Goal: Contribute content: Contribute content

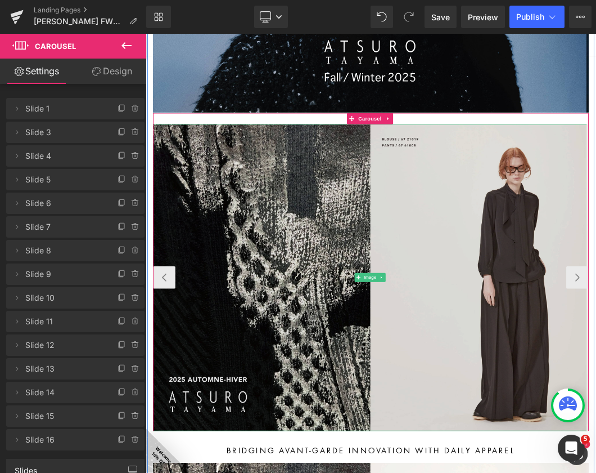
scroll to position [1078, 0]
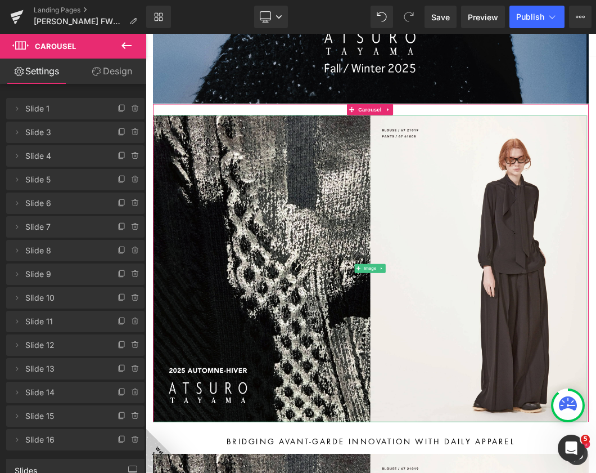
click at [62, 113] on span "Slide 1" at bounding box center [64, 108] width 78 height 21
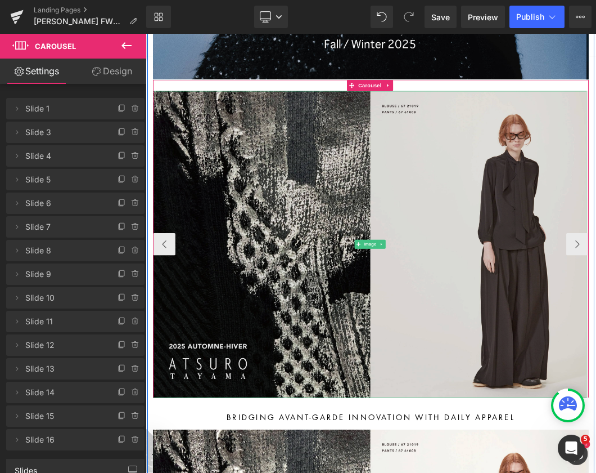
scroll to position [1134, 0]
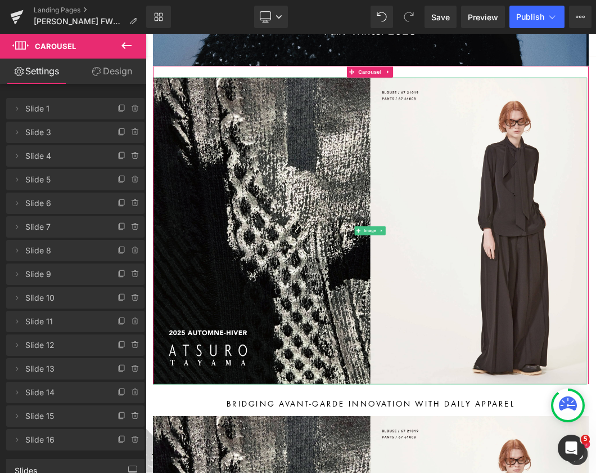
click at [66, 108] on span "Slide 1" at bounding box center [64, 108] width 78 height 21
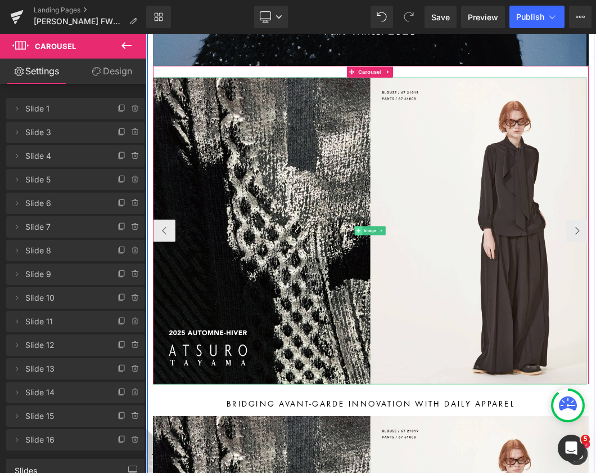
click at [469, 329] on span at bounding box center [467, 332] width 12 height 14
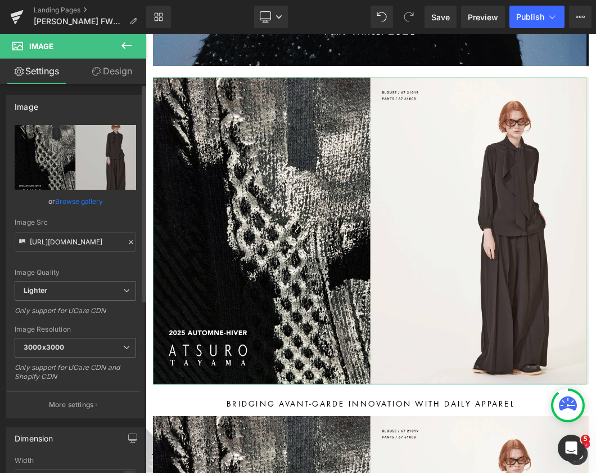
click at [98, 202] on link "Browse gallery" at bounding box center [79, 201] width 48 height 20
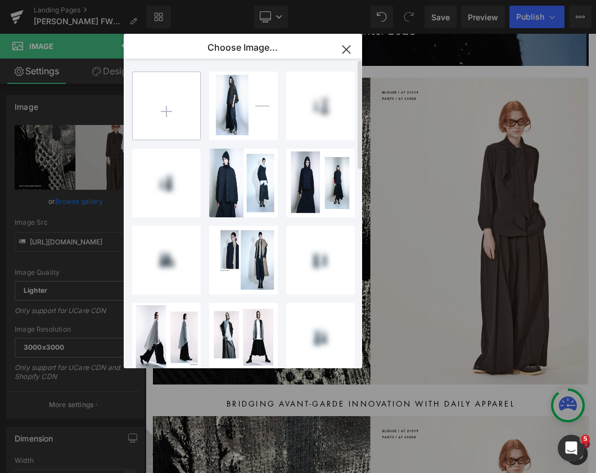
click at [184, 106] on input "file" at bounding box center [167, 106] width 68 height 68
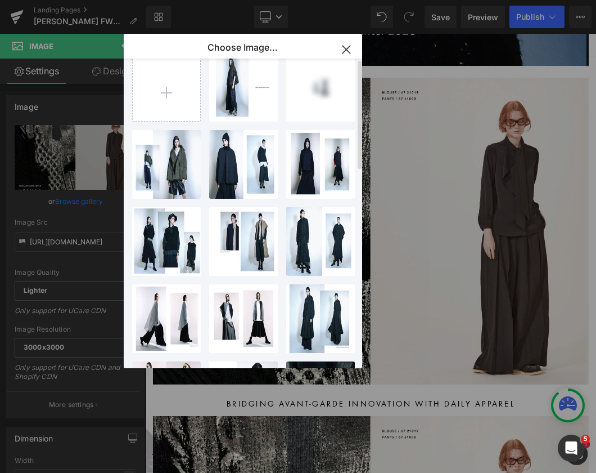
scroll to position [0, 0]
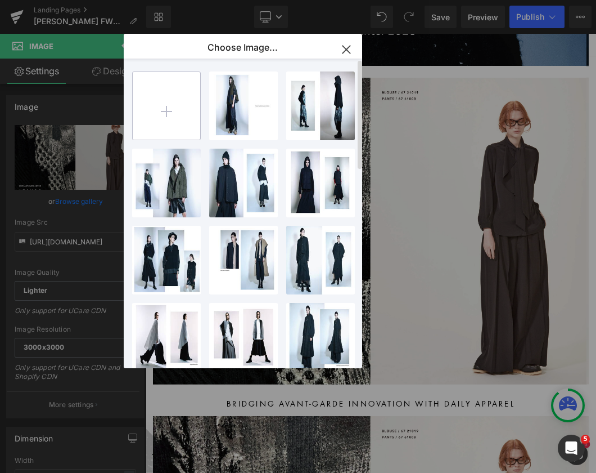
click at [182, 121] on input "file" at bounding box center [167, 106] width 68 height 68
type input "C:\fakepath\lookbookFW2025-01.jpg"
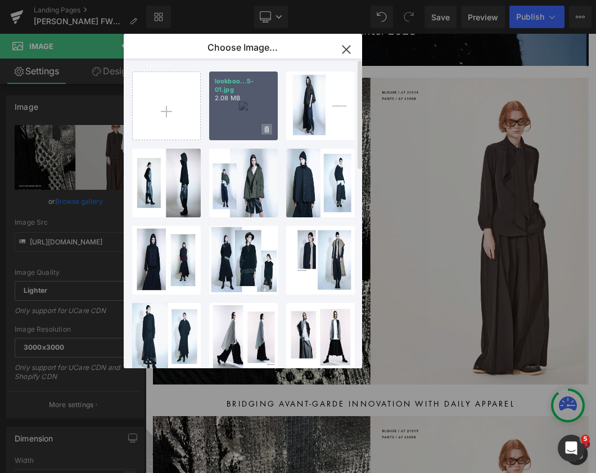
click at [266, 128] on icon at bounding box center [267, 129] width 4 height 6
click at [228, 131] on span "Yes" at bounding box center [229, 129] width 28 height 12
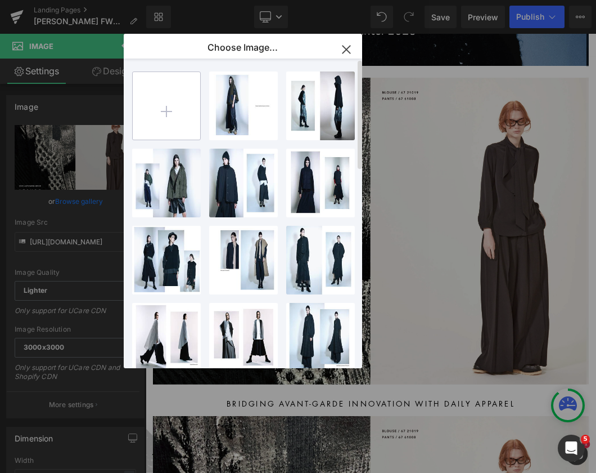
click at [171, 102] on input "file" at bounding box center [167, 106] width 68 height 68
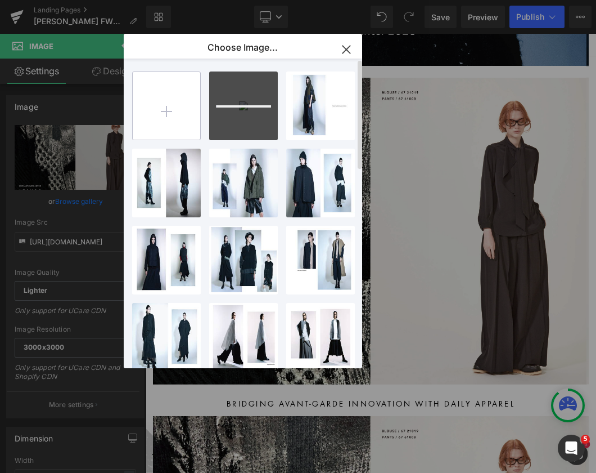
click at [169, 104] on input "file" at bounding box center [167, 106] width 68 height 68
type input "C:\fakepath\lookbookFW2025-17.jpg"
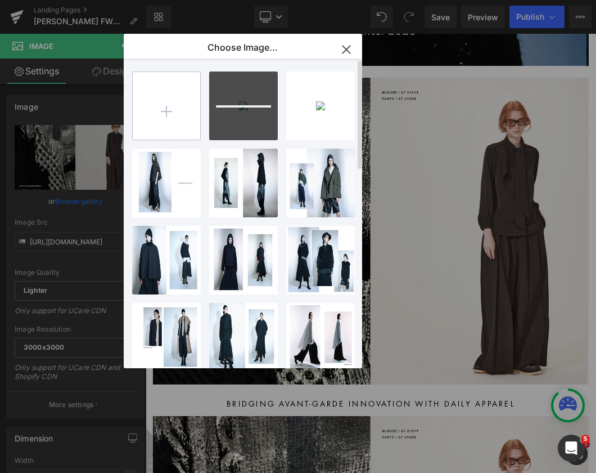
click at [168, 115] on input "file" at bounding box center [167, 106] width 68 height 68
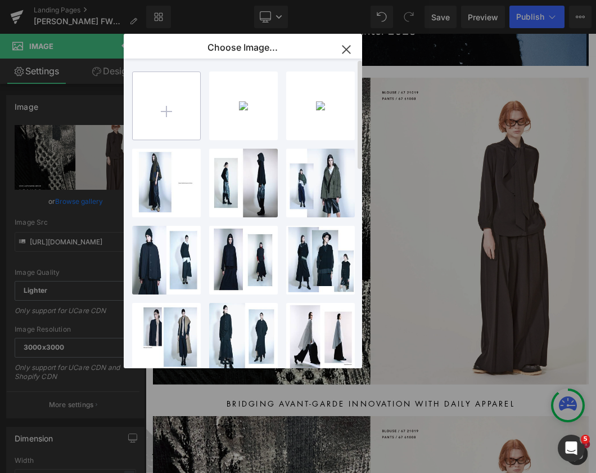
type input "C:\fakepath\lookbookFW2025-18.jpg"
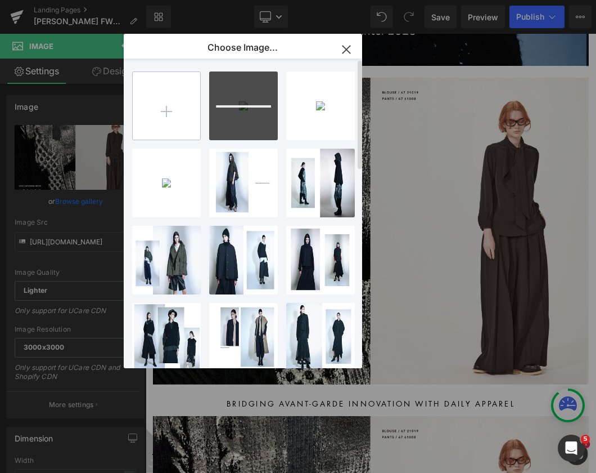
click at [183, 107] on input "file" at bounding box center [167, 106] width 68 height 68
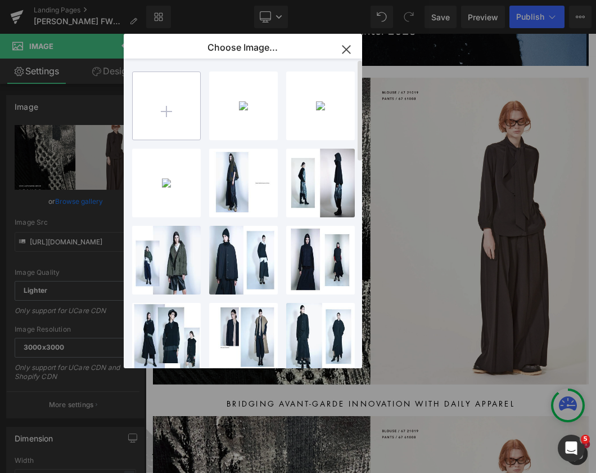
type input "C:\fakepath\lookbookFW2025-19.jpg"
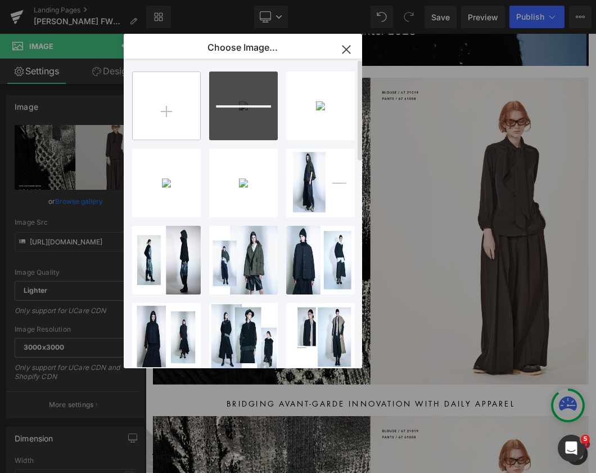
click at [179, 118] on input "file" at bounding box center [167, 106] width 68 height 68
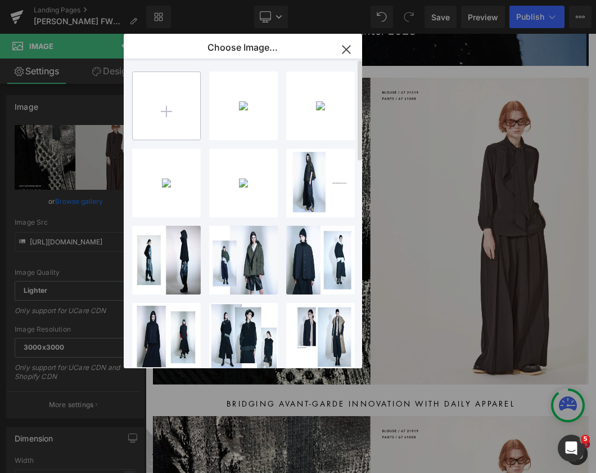
click at [179, 109] on input "file" at bounding box center [167, 106] width 68 height 68
type input "C:\fakepath\lookbookFW2025-20.jpg"
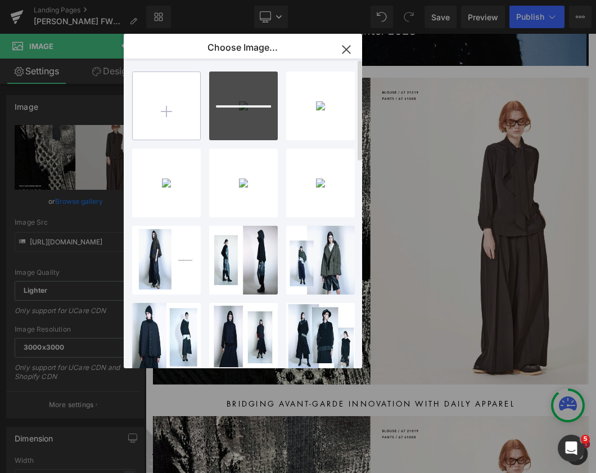
click at [165, 106] on input "file" at bounding box center [167, 106] width 68 height 68
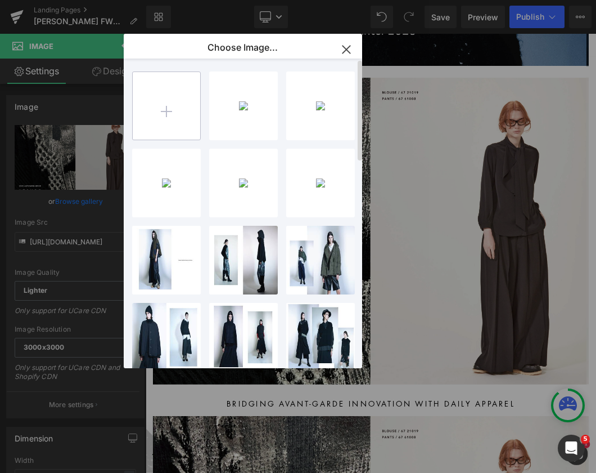
type input "C:\fakepath\lookbookFW2025-21.jpg"
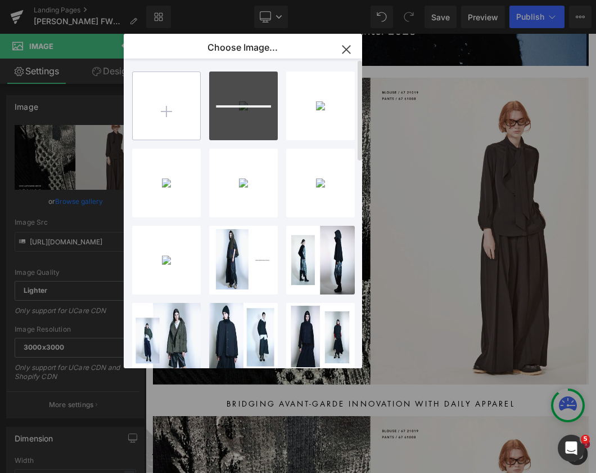
click at [174, 115] on input "file" at bounding box center [167, 106] width 68 height 68
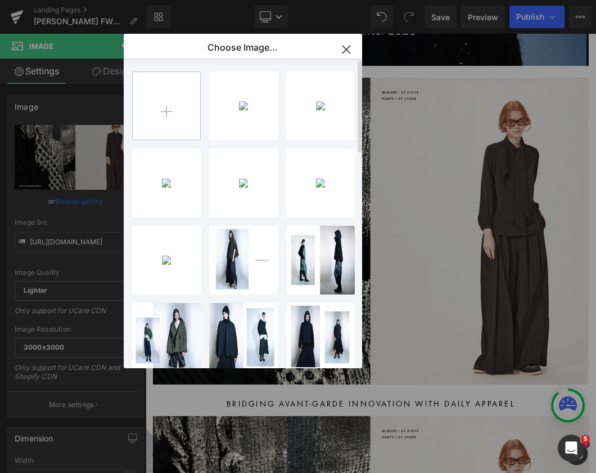
type input "C:\fakepath\lookbookFW2025-22.jpg"
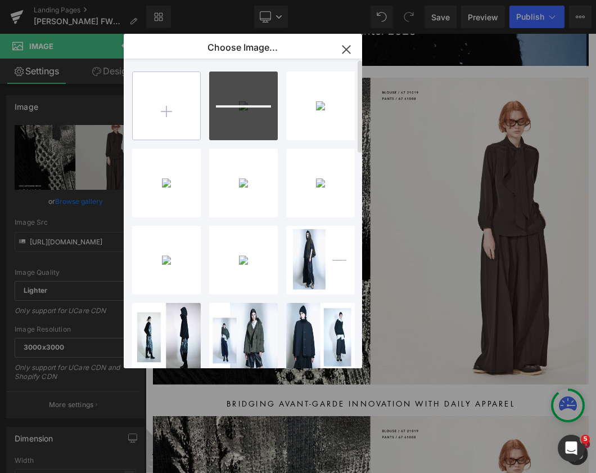
click at [151, 106] on input "file" at bounding box center [167, 106] width 68 height 68
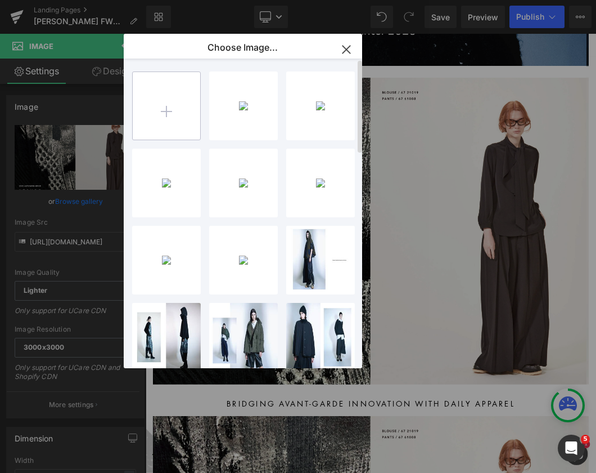
type input "C:\fakepath\lookbookFW2025-23.jpg"
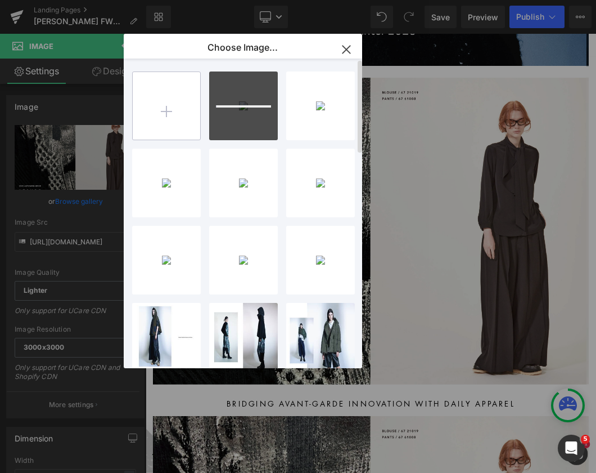
click at [158, 107] on input "file" at bounding box center [167, 106] width 68 height 68
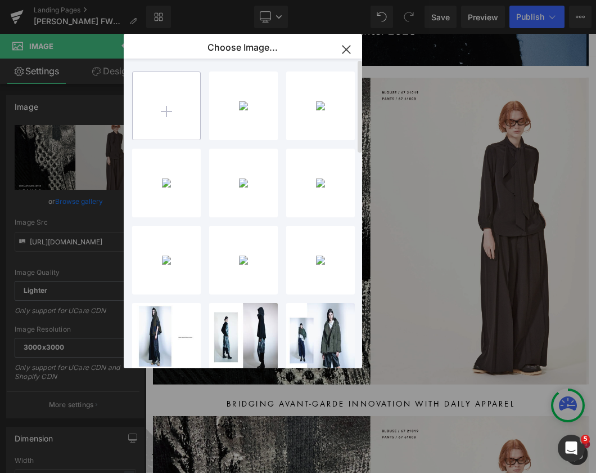
type input "C:\fakepath\lookbookFW2025-24.jpg"
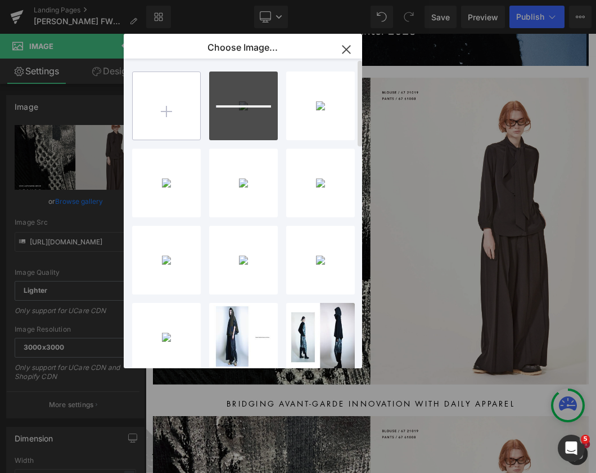
click at [172, 111] on input "file" at bounding box center [167, 106] width 68 height 68
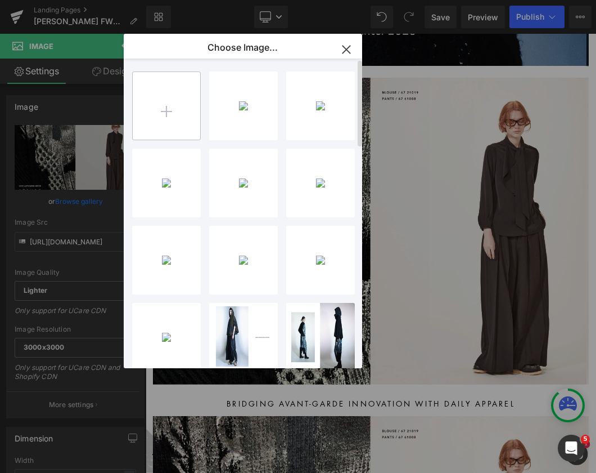
type input "C:\fakepath\lookbookFW2025-25.jpg"
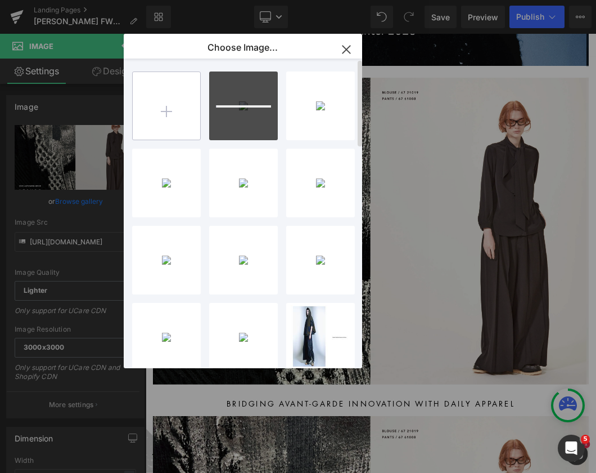
click at [174, 120] on input "file" at bounding box center [167, 106] width 68 height 68
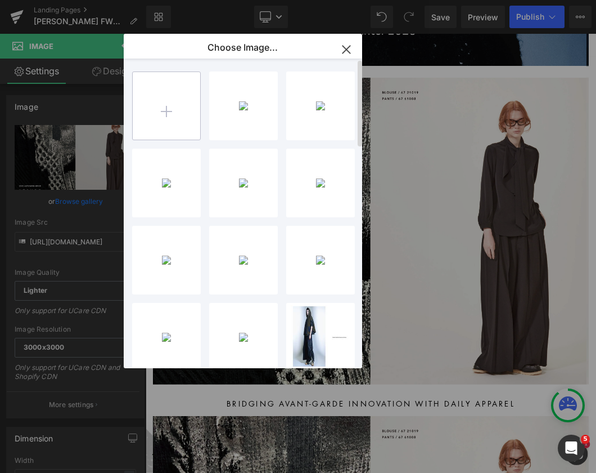
type input "C:\fakepath\lookbookFW2025-26.jpg"
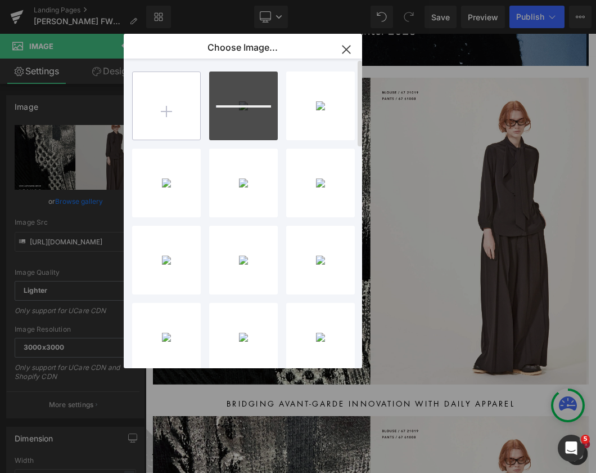
click at [159, 113] on input "file" at bounding box center [167, 106] width 68 height 68
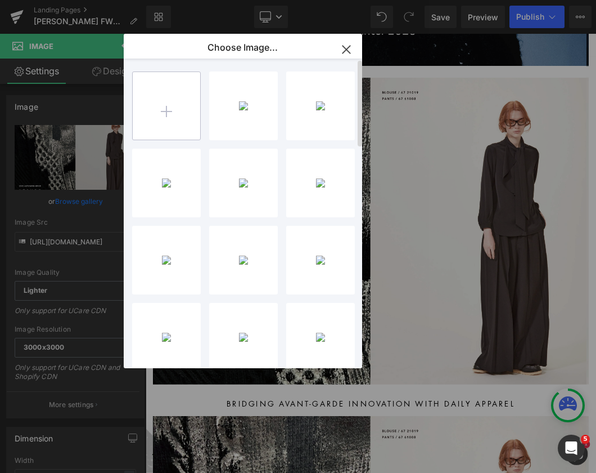
type input "C:\fakepath\lookbookFW2025-27.jpg"
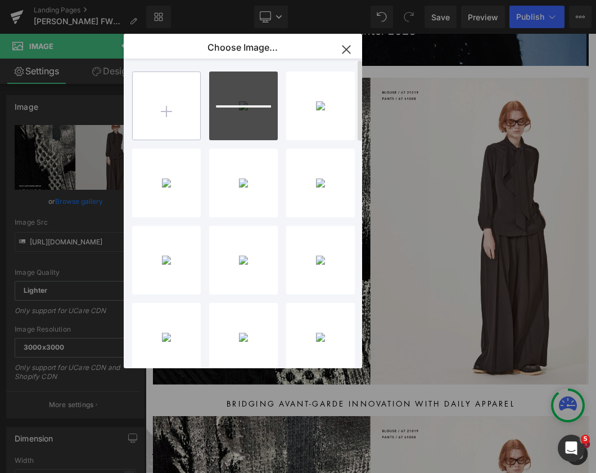
click at [165, 106] on input "file" at bounding box center [167, 106] width 68 height 68
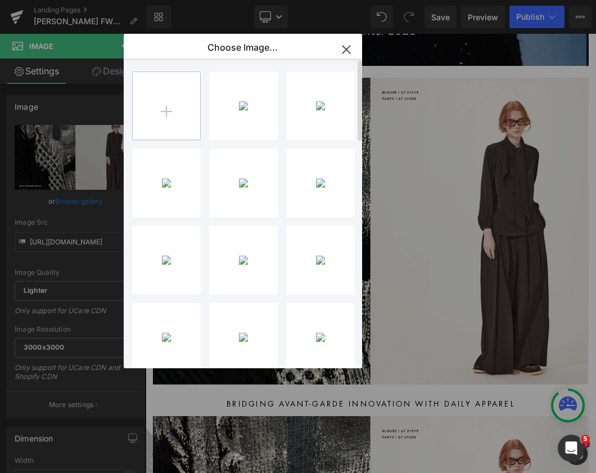
type input "C:\fakepath\lookbookFW2025-28.jpg"
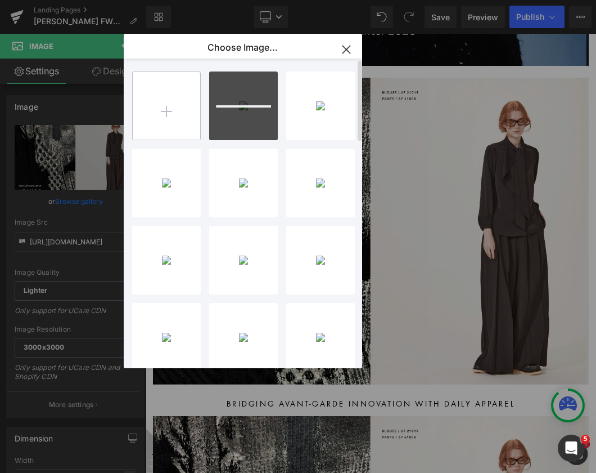
click at [160, 111] on input "file" at bounding box center [167, 106] width 68 height 68
type input "C:\fakepath\lookbookFW2025-29.jpg"
click at [164, 120] on input "file" at bounding box center [167, 106] width 68 height 68
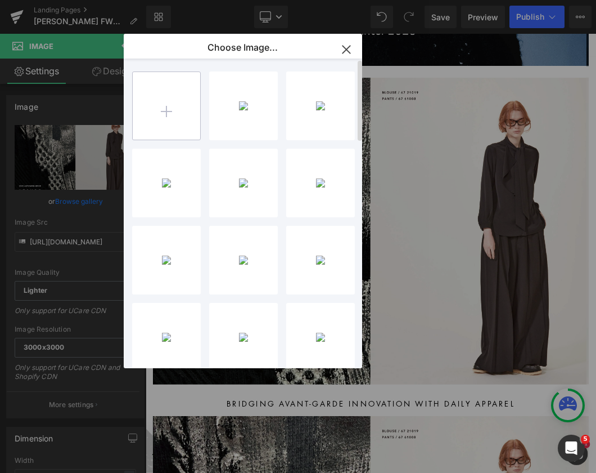
type input "C:\fakepath\lookbookFW2025-30.jpg"
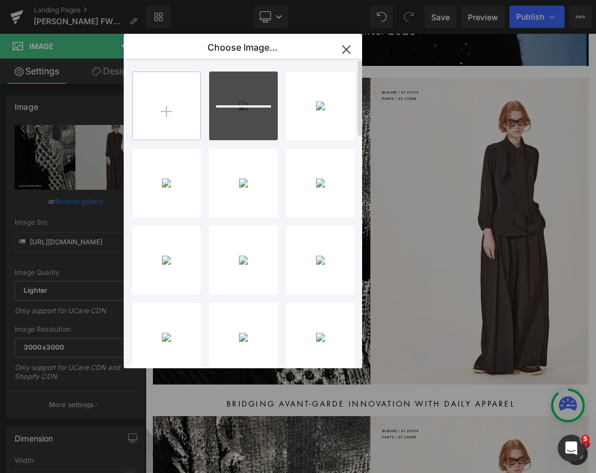
click at [176, 119] on input "file" at bounding box center [167, 106] width 68 height 68
click at [154, 118] on input "file" at bounding box center [167, 106] width 68 height 68
type input "C:\fakepath\lookbookFW2025-32.jpg"
click at [179, 115] on input "file" at bounding box center [167, 106] width 68 height 68
type input "C:\fakepath\lookbookFW2025-33.jpg"
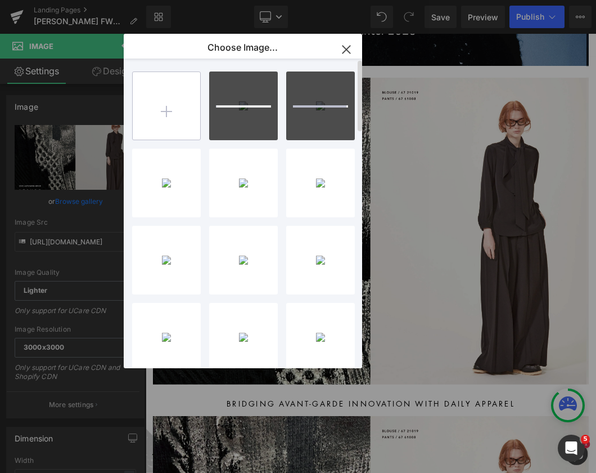
click at [172, 119] on input "file" at bounding box center [167, 106] width 68 height 68
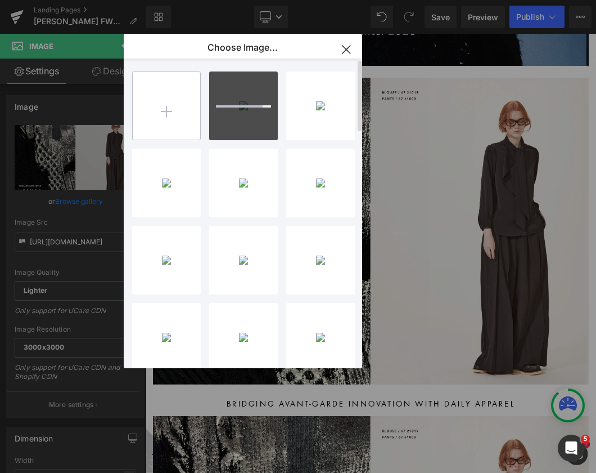
type input "C:\fakepath\lookbookFW2025-34.jpg"
click at [181, 111] on input "file" at bounding box center [167, 106] width 68 height 68
type input "C:\fakepath\lookbookFW2025-35.jpg"
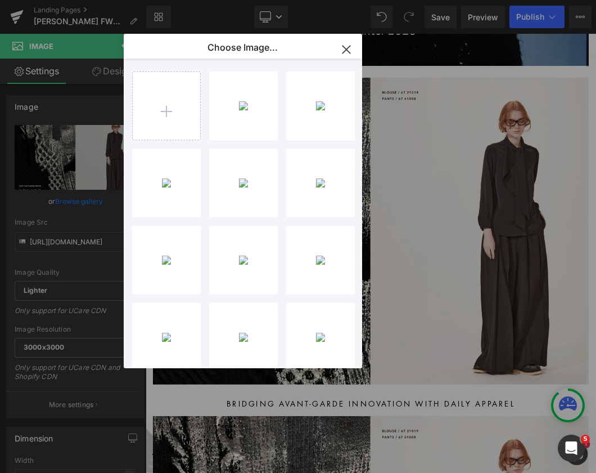
drag, startPoint x: 350, startPoint y: 44, endPoint x: 459, endPoint y: 9, distance: 114.2
click at [350, 44] on icon "button" at bounding box center [347, 50] width 18 height 18
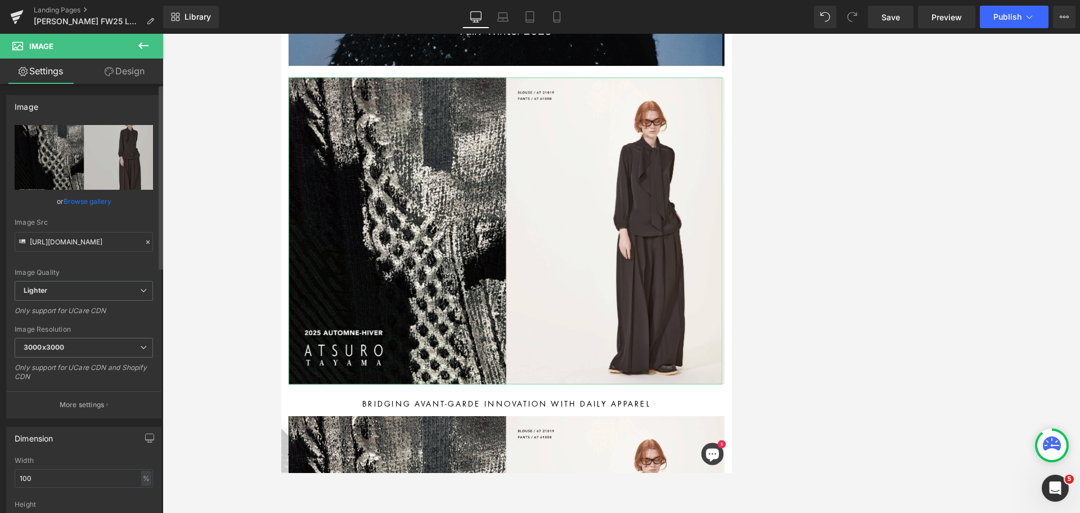
click at [70, 198] on link "Browse gallery" at bounding box center [88, 201] width 48 height 20
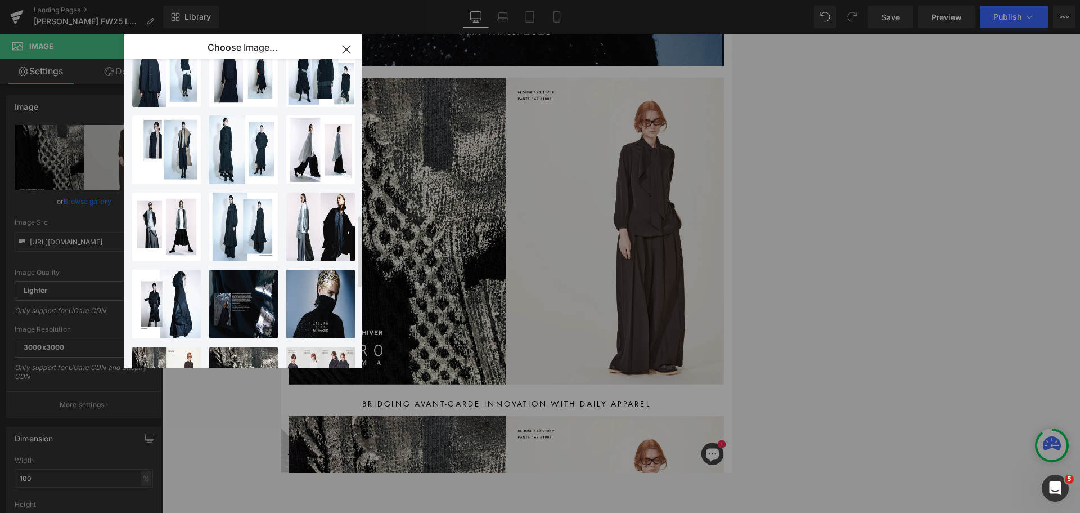
scroll to position [675, 0]
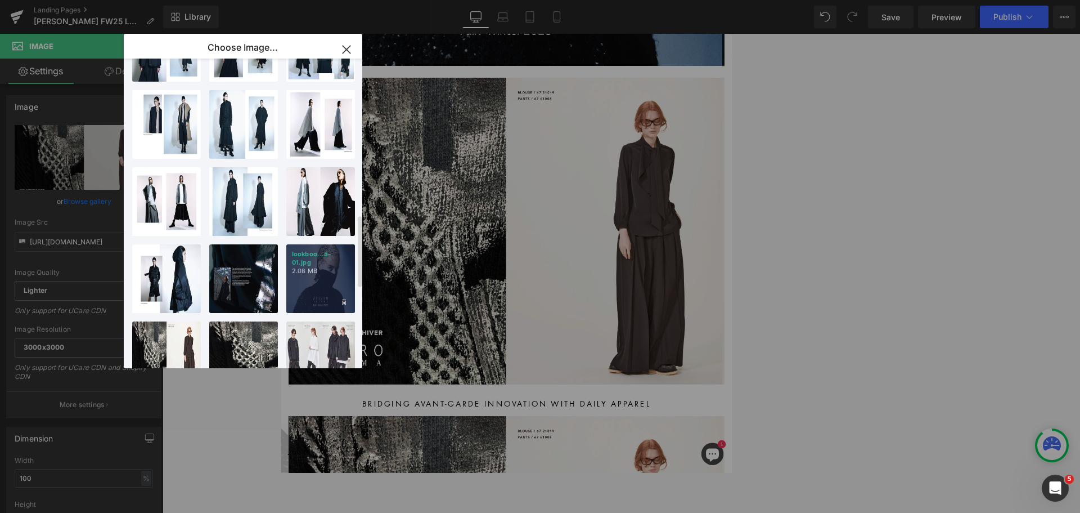
click at [325, 267] on p "2.08 MB" at bounding box center [320, 271] width 57 height 8
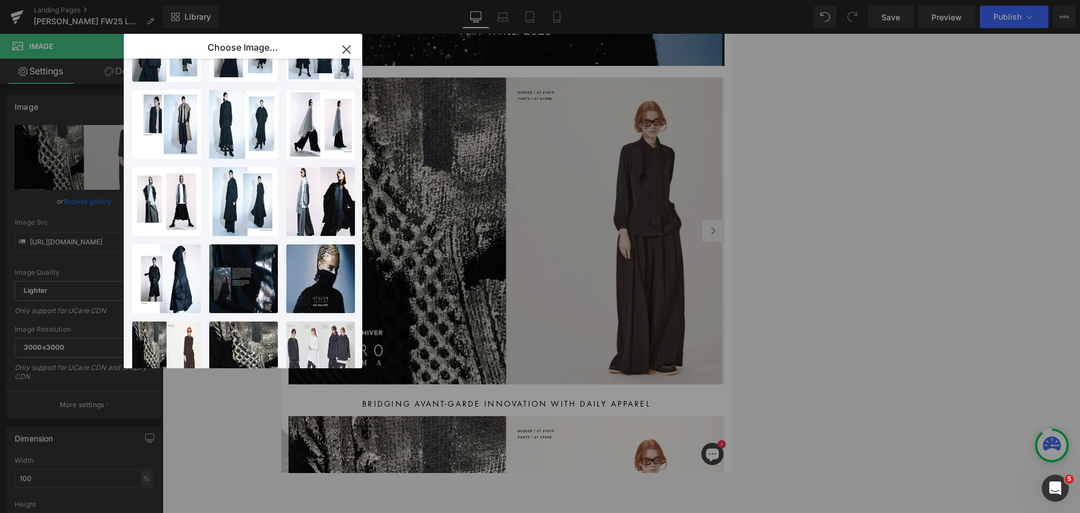
type input "[URL][DOMAIN_NAME]"
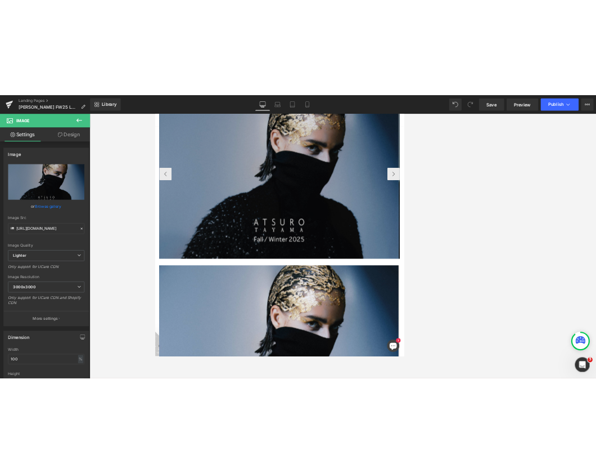
scroll to position [628, 0]
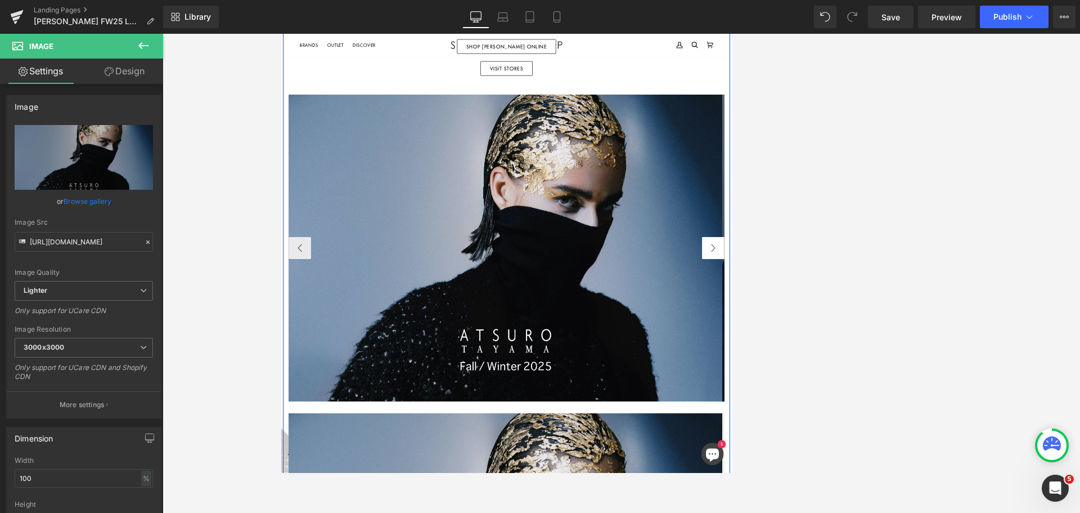
click at [938, 359] on button "›" at bounding box center [934, 357] width 34 height 34
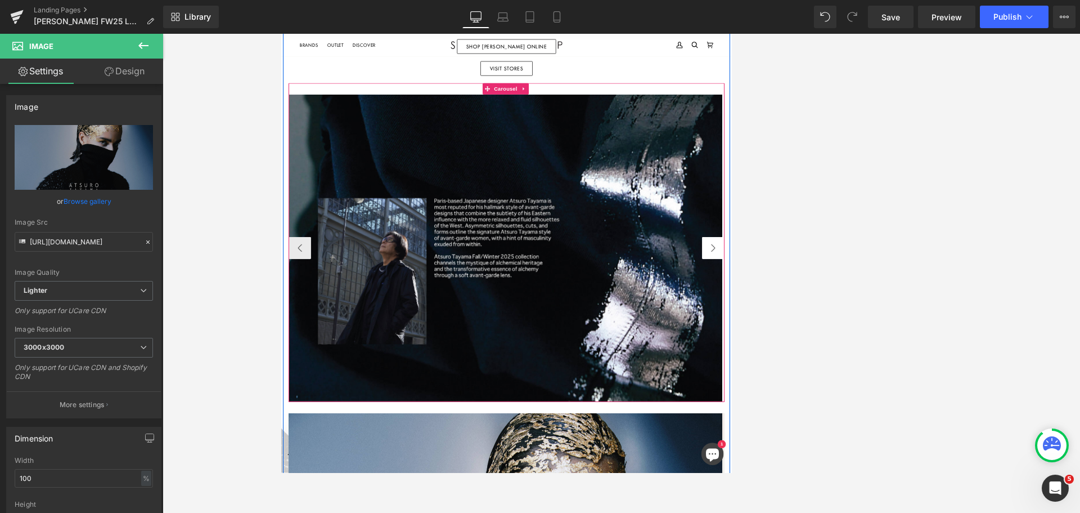
click at [936, 359] on button "›" at bounding box center [934, 357] width 34 height 34
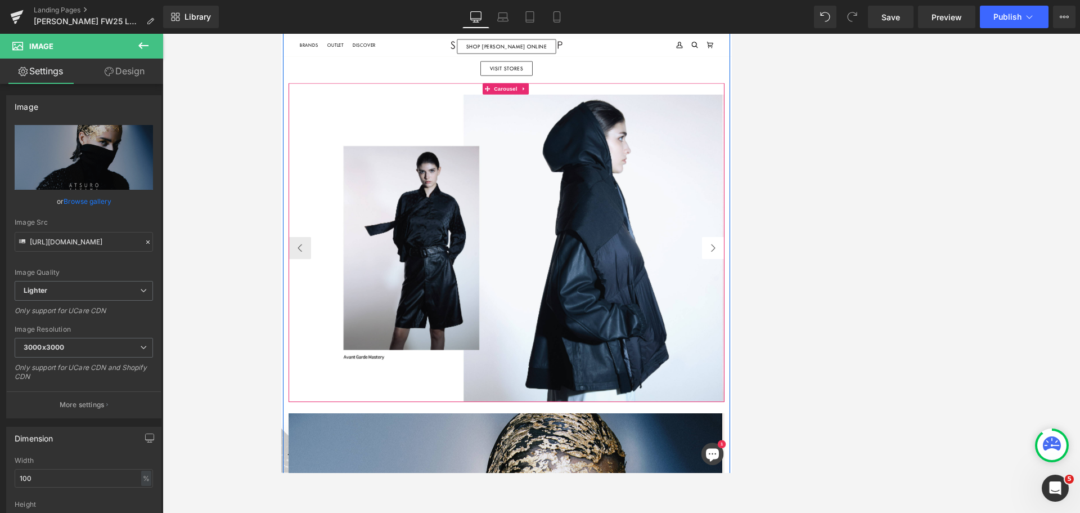
click at [936, 359] on button "›" at bounding box center [934, 357] width 34 height 34
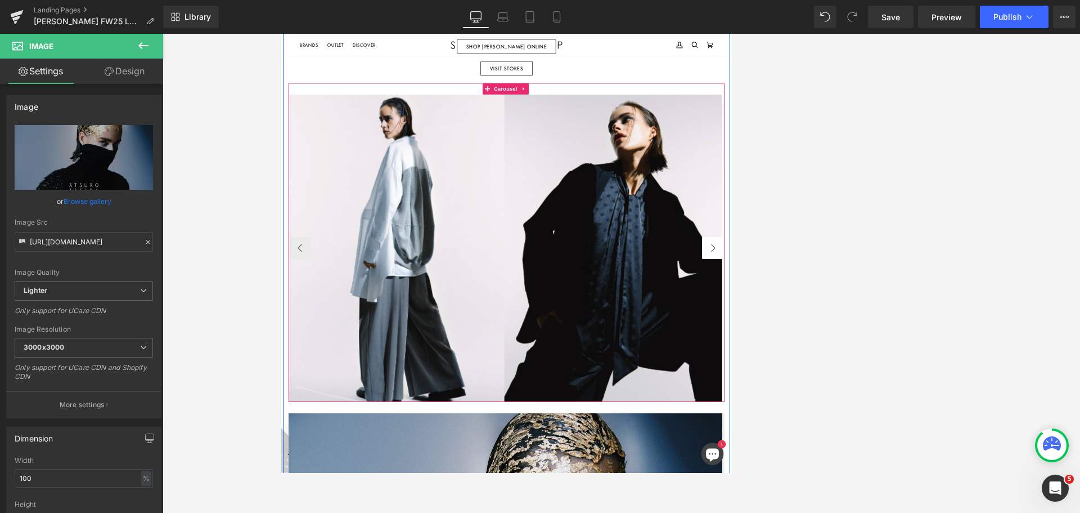
click at [936, 359] on button "›" at bounding box center [934, 357] width 34 height 34
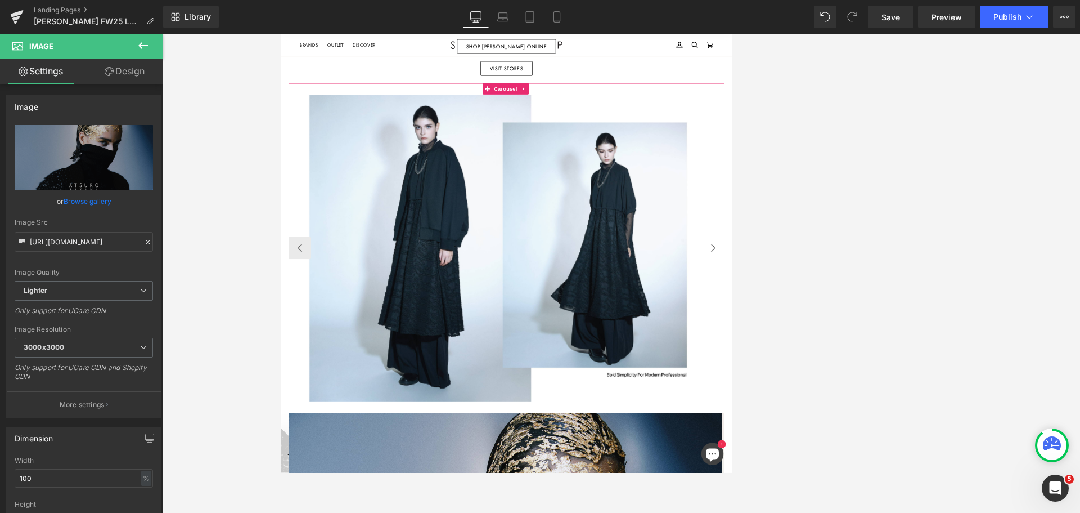
click at [936, 359] on button "›" at bounding box center [934, 357] width 34 height 34
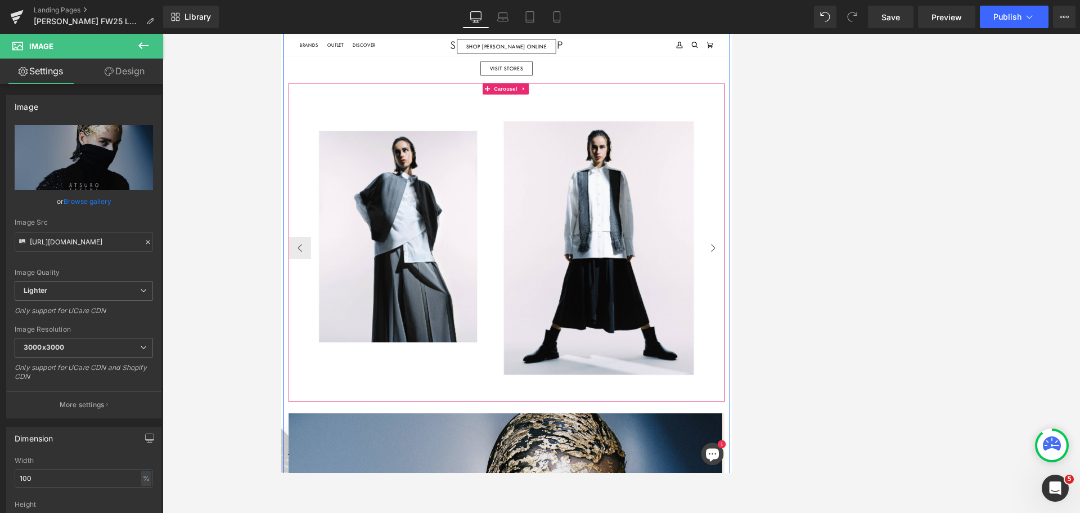
click at [936, 359] on button "›" at bounding box center [934, 357] width 34 height 34
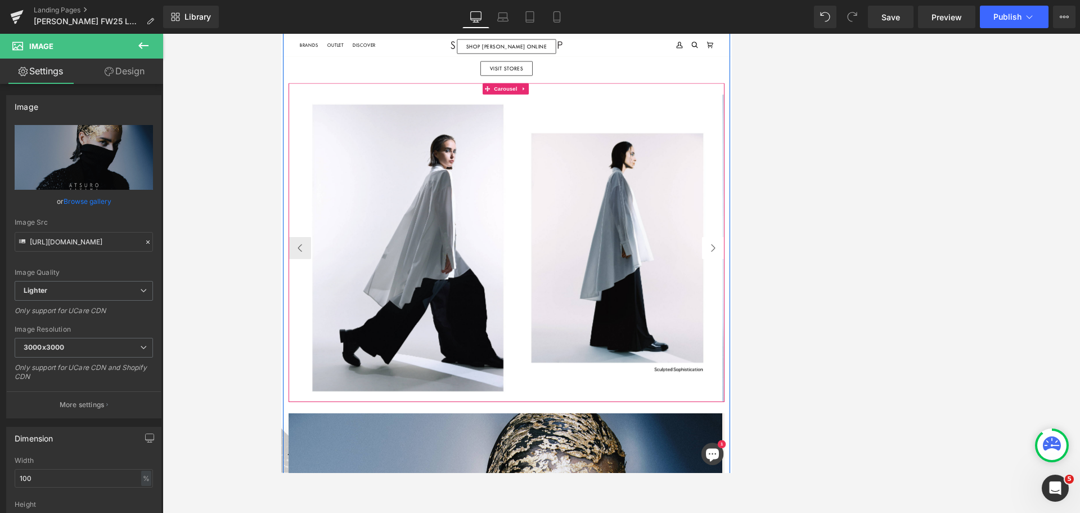
click at [936, 359] on button "›" at bounding box center [934, 357] width 34 height 34
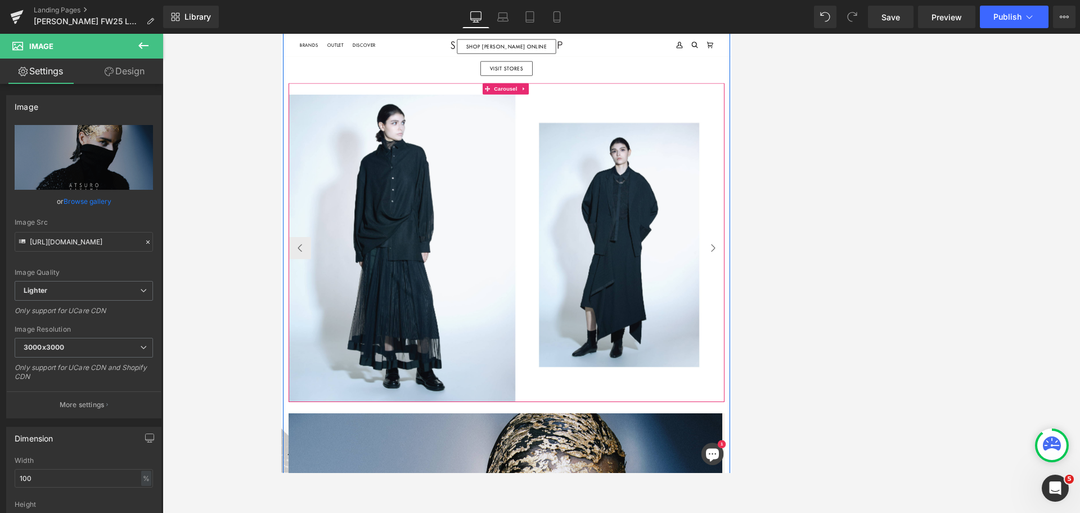
click at [936, 359] on button "›" at bounding box center [934, 357] width 34 height 34
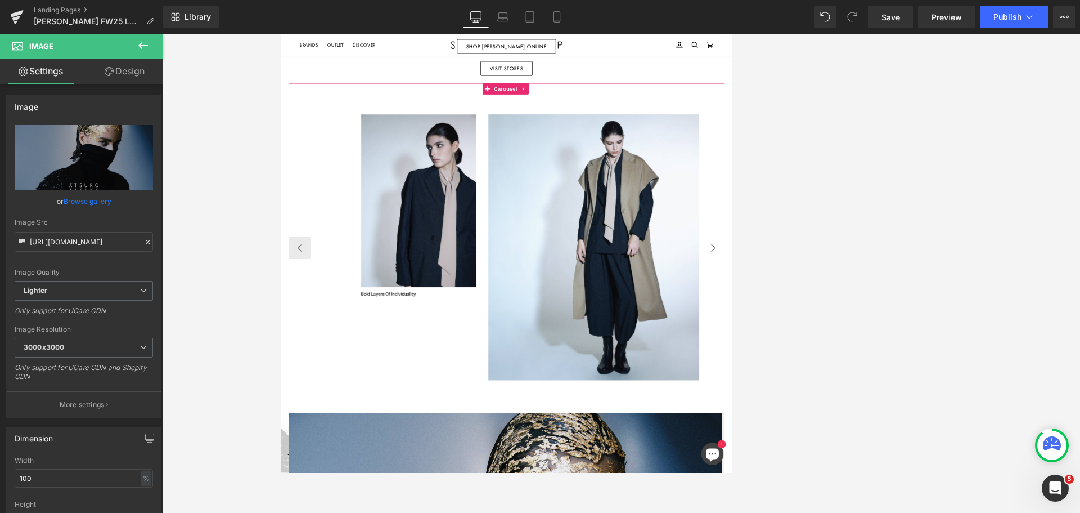
click at [936, 359] on button "›" at bounding box center [934, 357] width 34 height 34
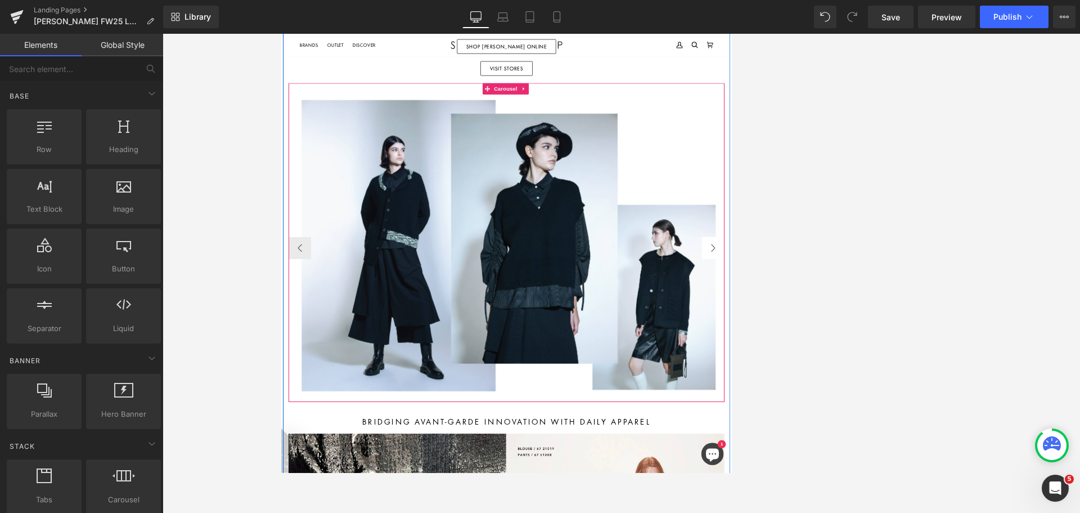
click at [932, 348] on button "›" at bounding box center [934, 357] width 34 height 34
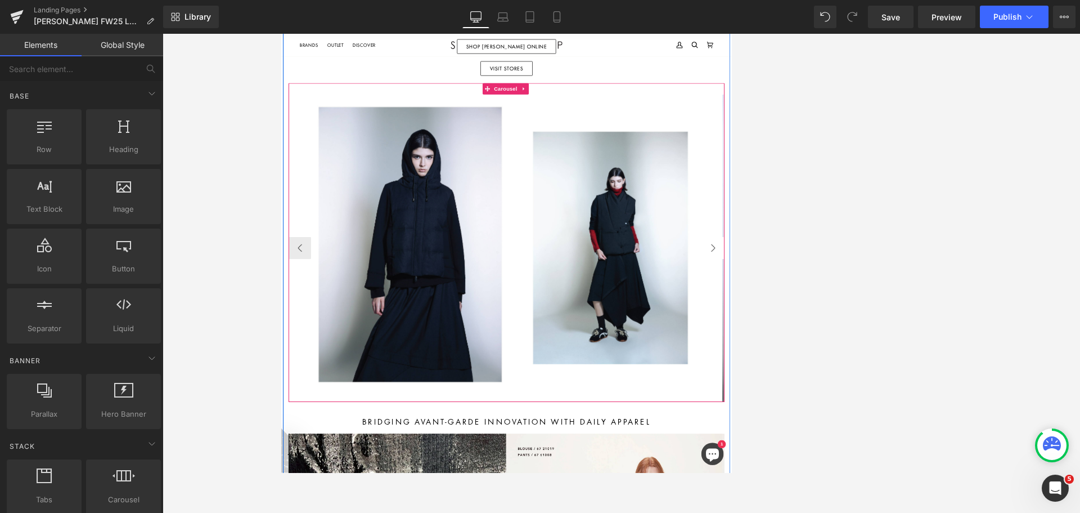
click at [932, 349] on button "›" at bounding box center [934, 357] width 34 height 34
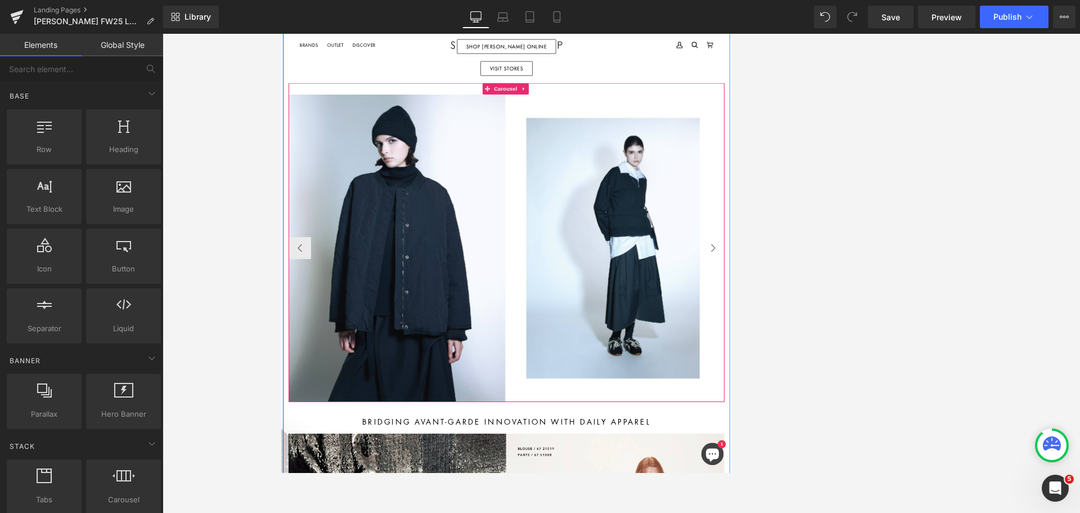
click at [932, 349] on button "›" at bounding box center [934, 357] width 34 height 34
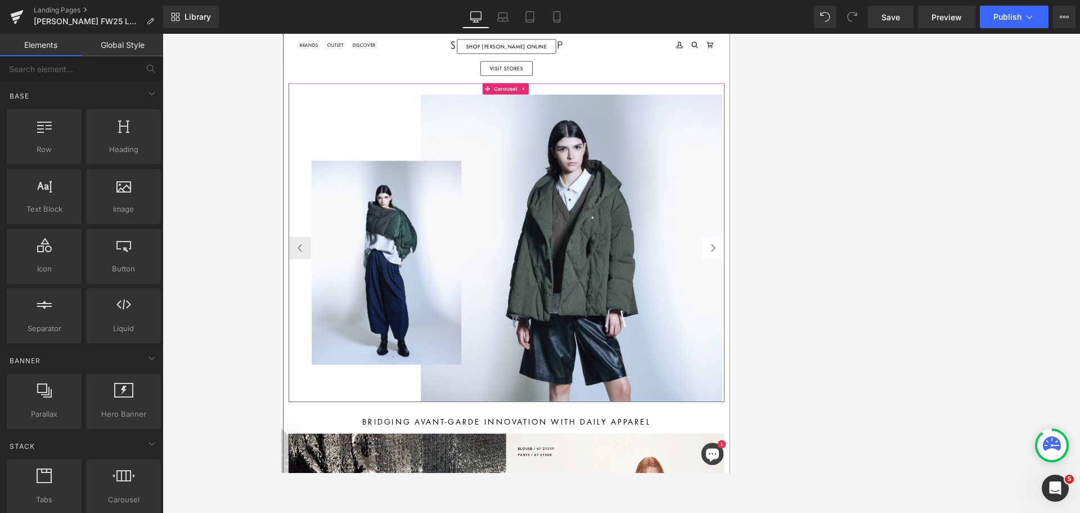
click at [932, 349] on button "›" at bounding box center [934, 357] width 34 height 34
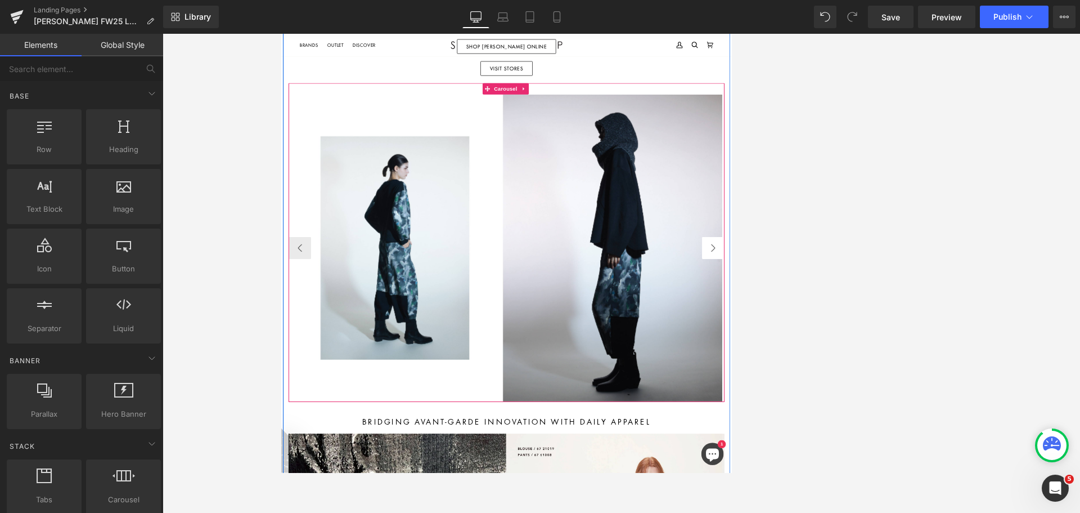
click at [932, 349] on button "›" at bounding box center [934, 357] width 34 height 34
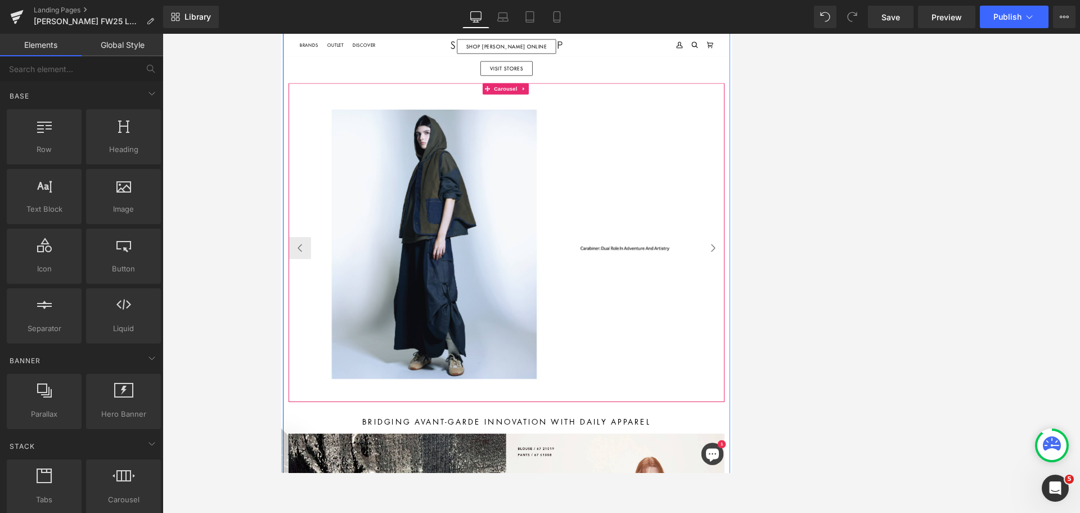
click at [932, 349] on button "›" at bounding box center [934, 357] width 34 height 34
click at [599, 356] on icon at bounding box center [602, 358] width 6 height 6
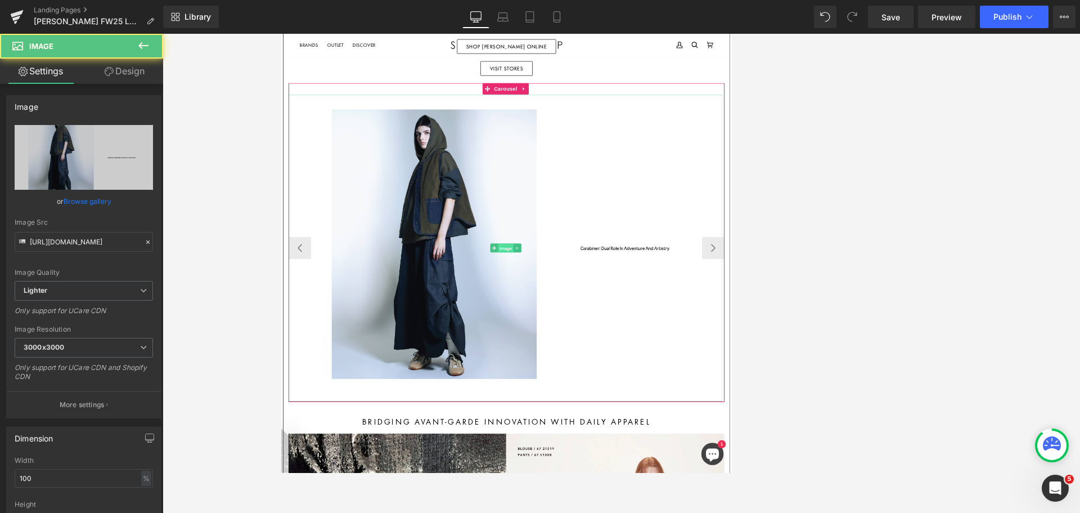
click at [617, 356] on span "Image" at bounding box center [620, 358] width 24 height 14
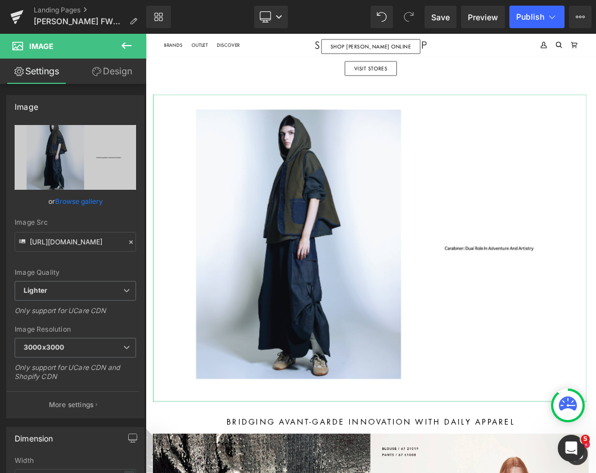
click at [79, 202] on link "Browse gallery" at bounding box center [79, 201] width 48 height 20
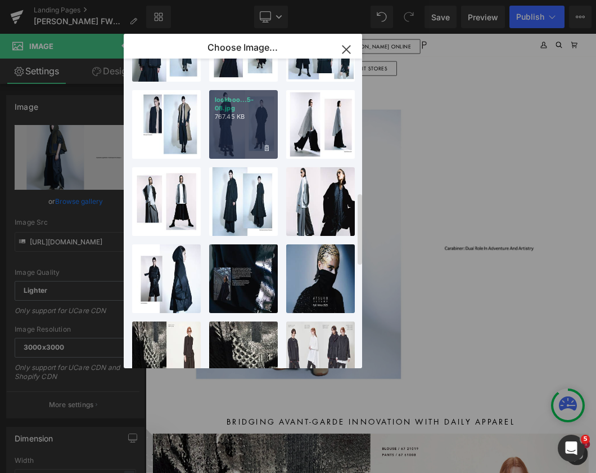
scroll to position [338, 0]
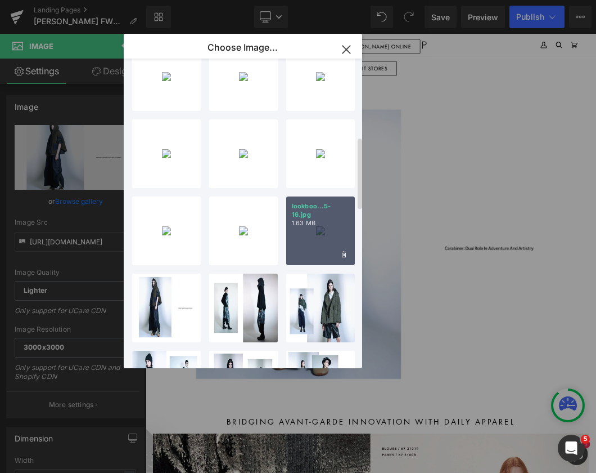
click at [334, 240] on div "lookboo...5-16.jpg 1.63 MB" at bounding box center [320, 230] width 69 height 69
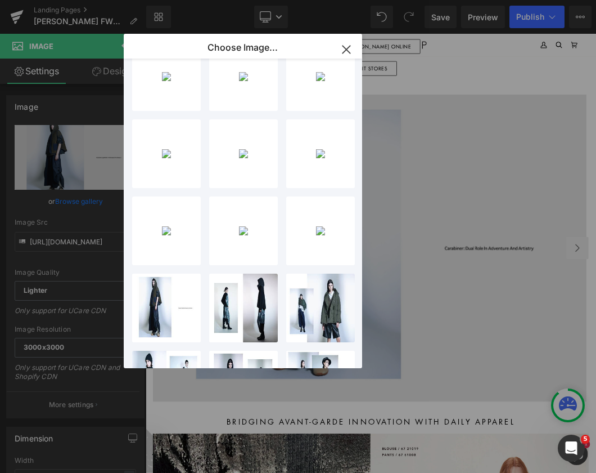
type input "[URL][DOMAIN_NAME]"
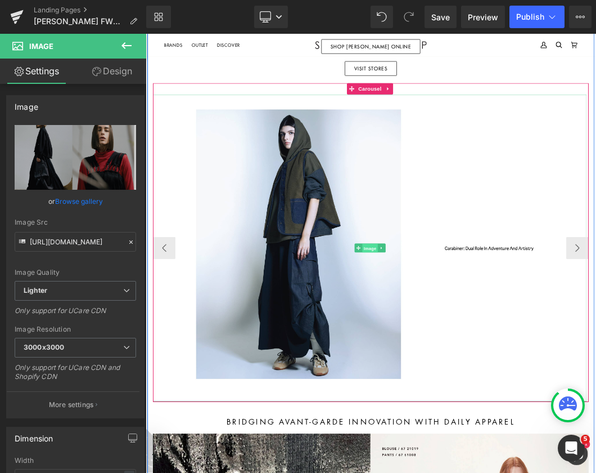
click at [482, 354] on span "Image" at bounding box center [485, 358] width 24 height 14
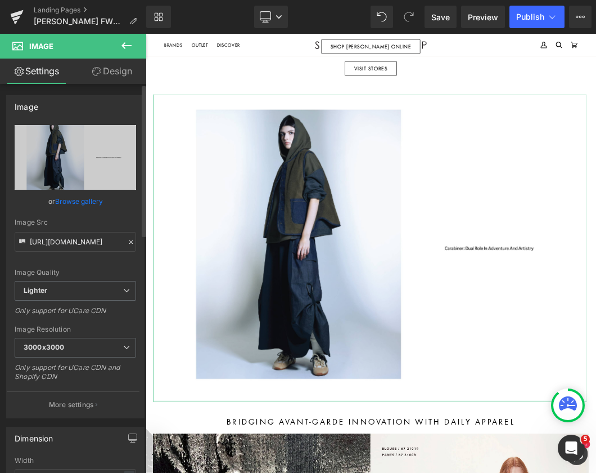
click at [94, 200] on link "Browse gallery" at bounding box center [79, 201] width 48 height 20
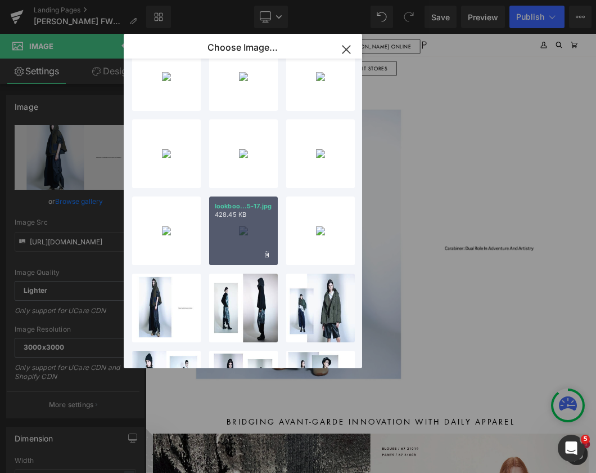
drag, startPoint x: 236, startPoint y: 223, endPoint x: 241, endPoint y: 298, distance: 75.1
click at [236, 223] on div "lookboo...5-17.jpg 428.45 KB" at bounding box center [243, 230] width 69 height 69
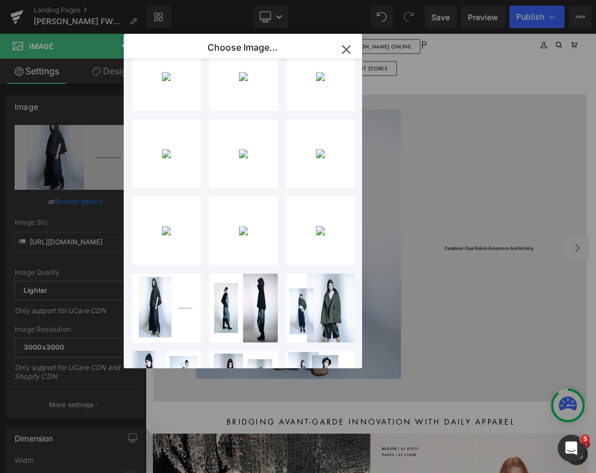
type input "[URL][DOMAIN_NAME]"
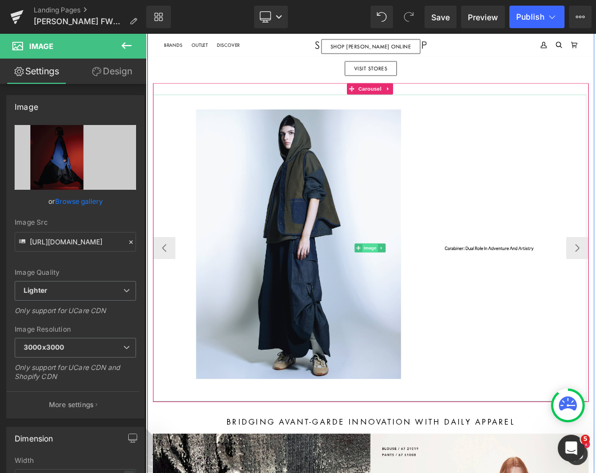
click at [479, 354] on span "Image" at bounding box center [485, 358] width 24 height 14
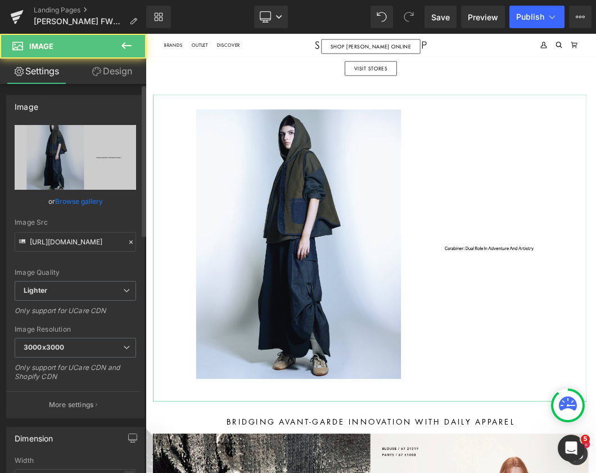
click at [92, 206] on link "Browse gallery" at bounding box center [79, 201] width 48 height 20
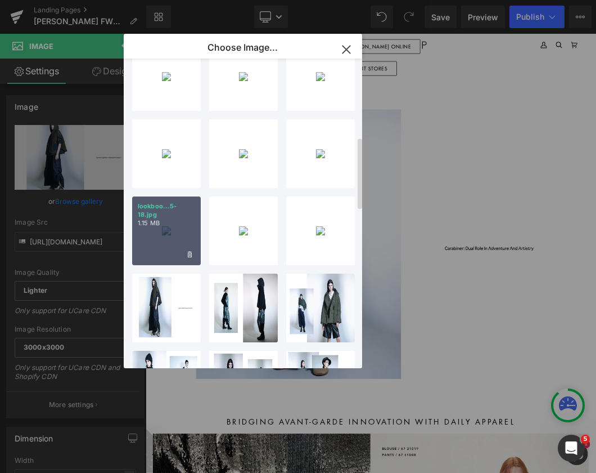
click at [160, 232] on div "lookboo...5-18.jpg 1.15 MB" at bounding box center [166, 230] width 69 height 69
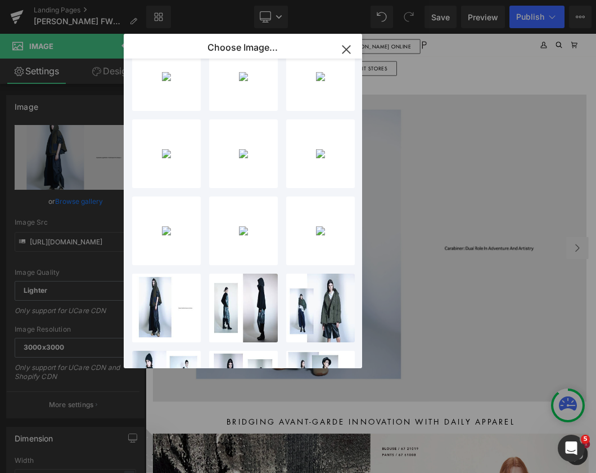
type input "[URL][DOMAIN_NAME]"
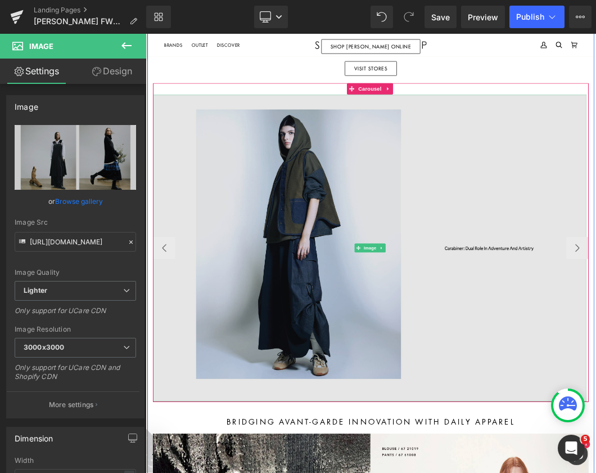
drag, startPoint x: 486, startPoint y: 354, endPoint x: 329, endPoint y: 344, distance: 156.8
click at [486, 353] on span "Image" at bounding box center [485, 358] width 24 height 14
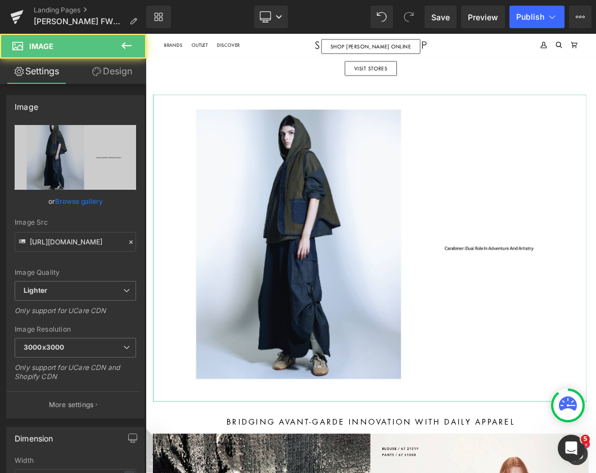
click at [83, 200] on link "Browse gallery" at bounding box center [79, 201] width 48 height 20
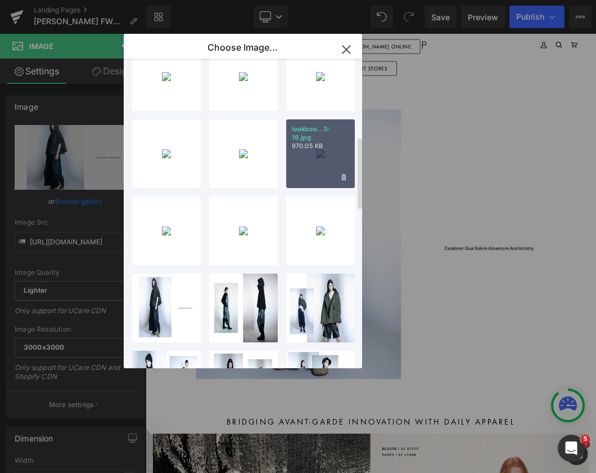
click at [313, 163] on div "lookboo...5-19.jpg 970.05 KB" at bounding box center [320, 153] width 69 height 69
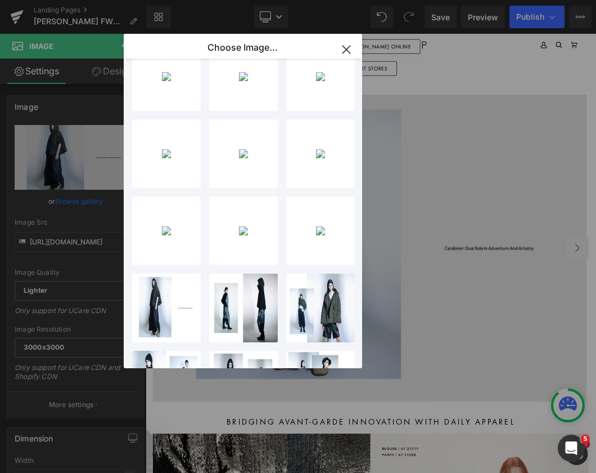
type input "[URL][DOMAIN_NAME]"
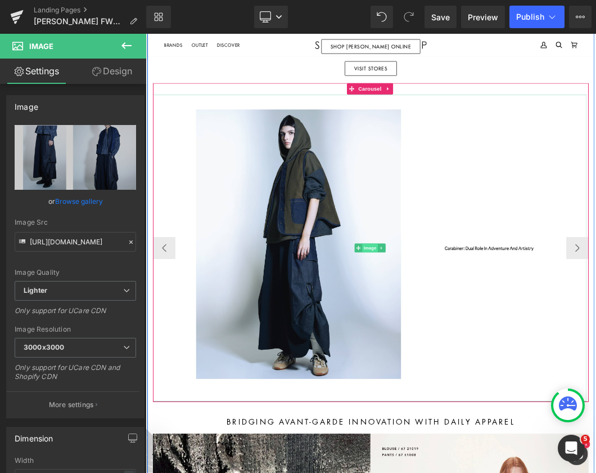
click at [484, 351] on span "Image" at bounding box center [485, 358] width 24 height 14
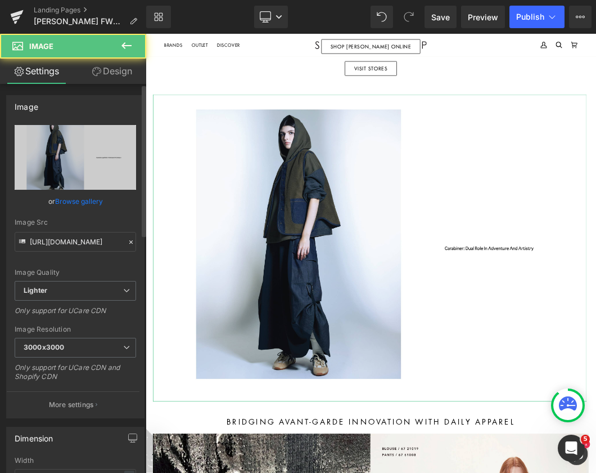
click at [86, 202] on link "Browse gallery" at bounding box center [79, 201] width 48 height 20
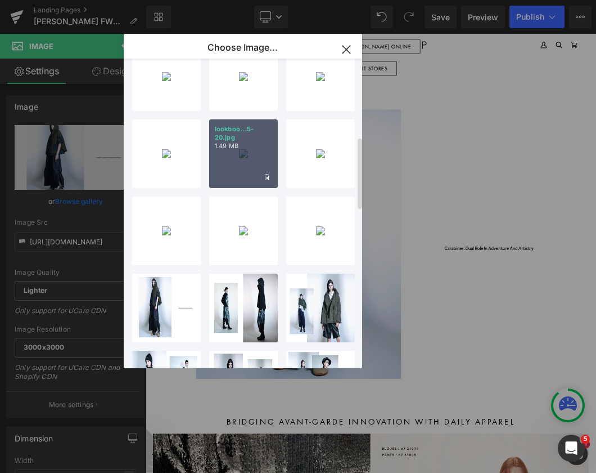
click at [245, 168] on div "lookboo...5-20.jpg 1.49 MB" at bounding box center [243, 153] width 69 height 69
type input "[URL][DOMAIN_NAME]"
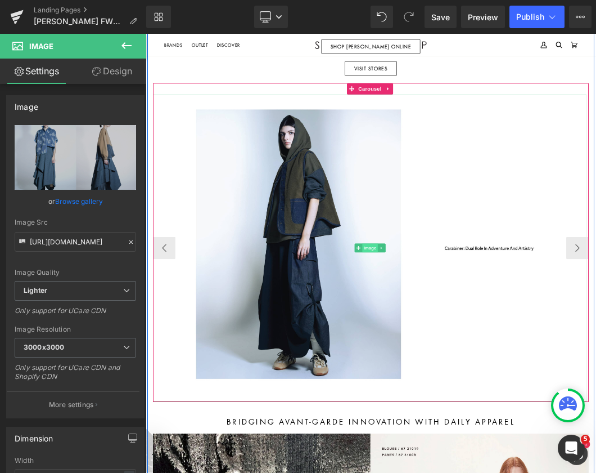
click at [476, 353] on span "Image" at bounding box center [485, 358] width 24 height 14
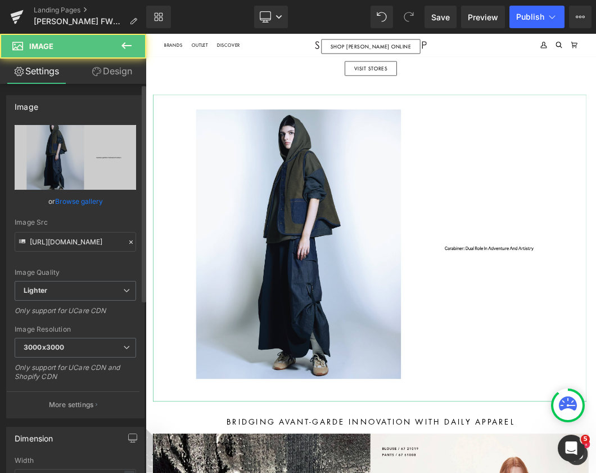
click at [76, 201] on link "Browse gallery" at bounding box center [79, 201] width 48 height 20
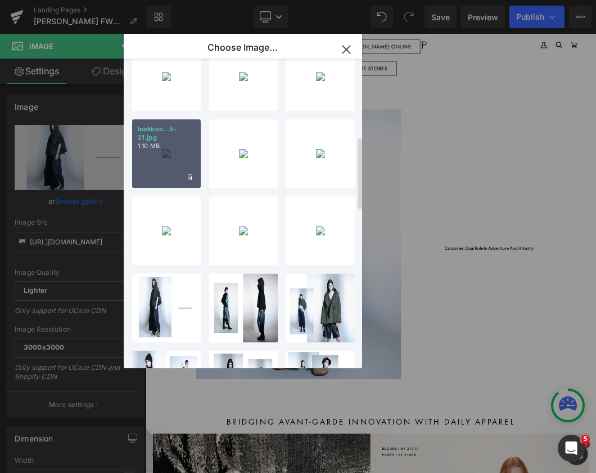
click at [145, 147] on div "lookboo...5-21.jpg 1.10 MB" at bounding box center [166, 153] width 69 height 69
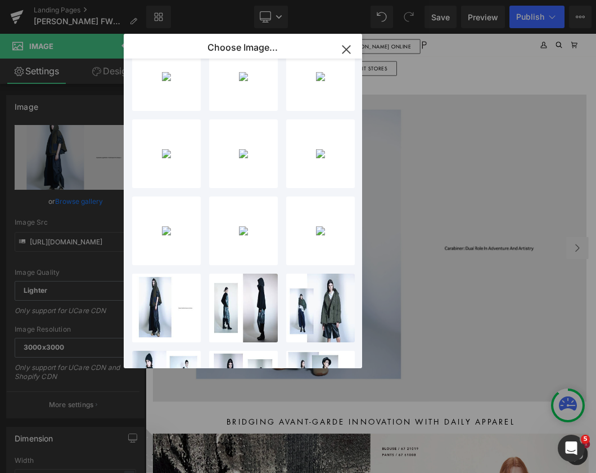
type input "[URL][DOMAIN_NAME]"
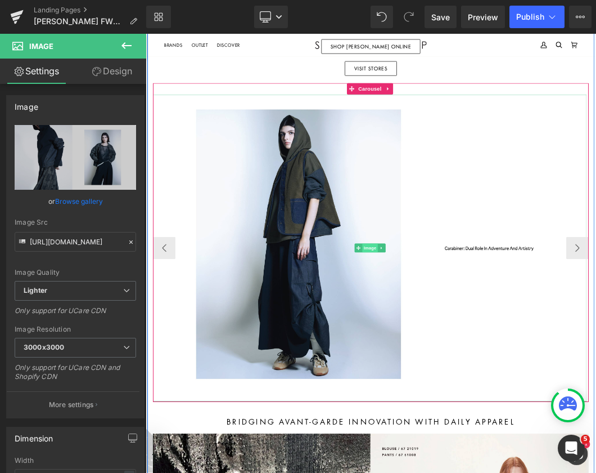
click at [483, 351] on span "Image" at bounding box center [485, 358] width 24 height 14
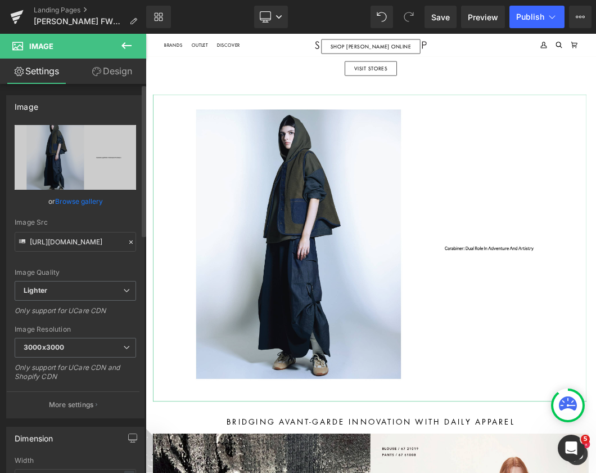
click at [83, 199] on link "Browse gallery" at bounding box center [79, 201] width 48 height 20
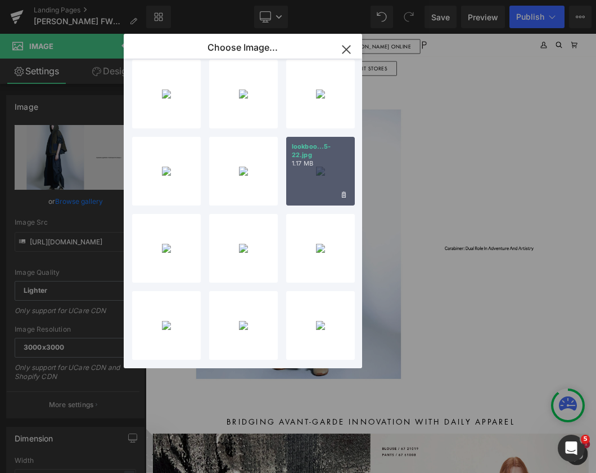
scroll to position [225, 0]
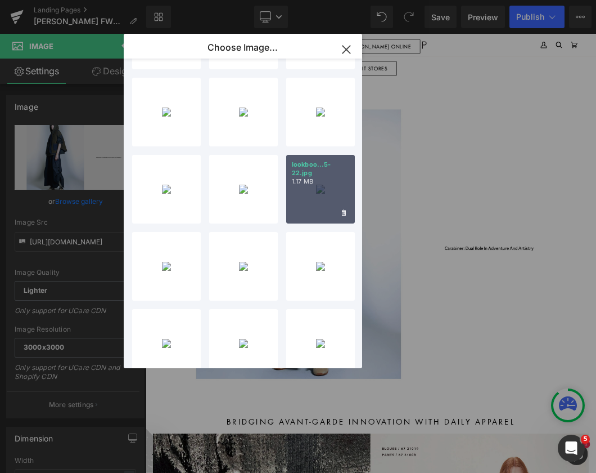
click at [326, 200] on div "lookboo...5-22.jpg 1.17 MB" at bounding box center [320, 189] width 69 height 69
type input "[URL][DOMAIN_NAME]"
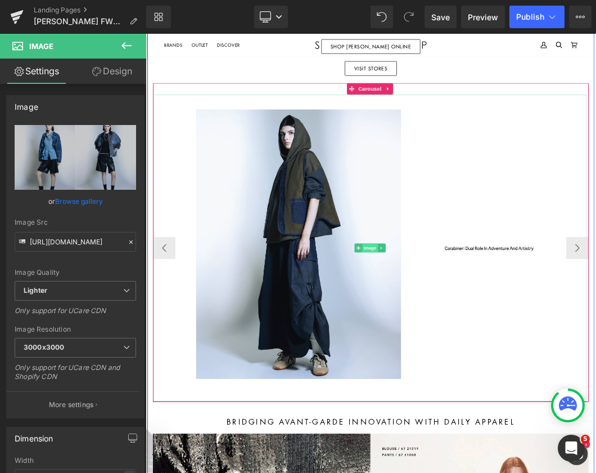
click at [485, 351] on span "Image" at bounding box center [485, 358] width 24 height 14
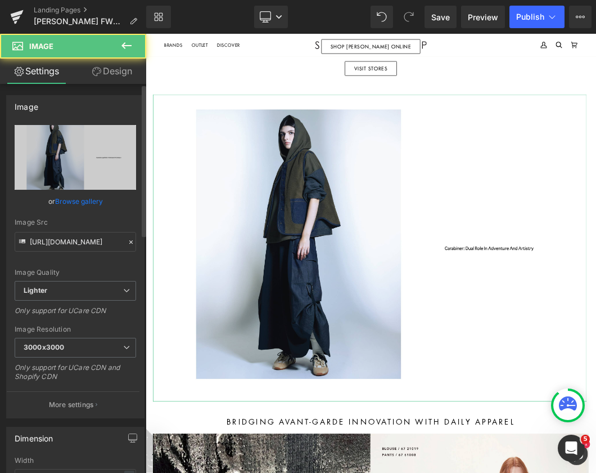
click at [92, 199] on link "Browse gallery" at bounding box center [79, 201] width 48 height 20
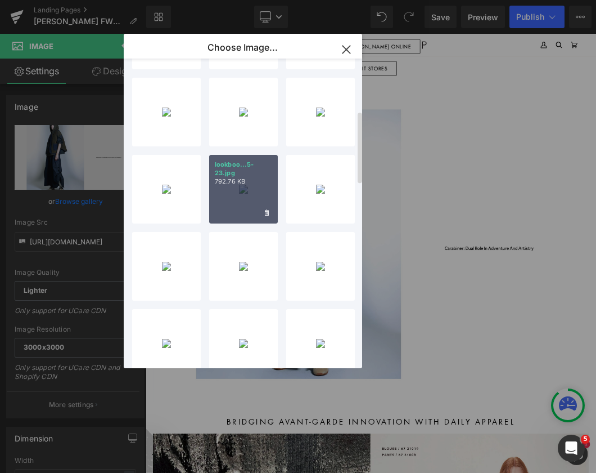
click at [241, 188] on div "lookboo...5-23.jpg 792.76 KB" at bounding box center [243, 189] width 69 height 69
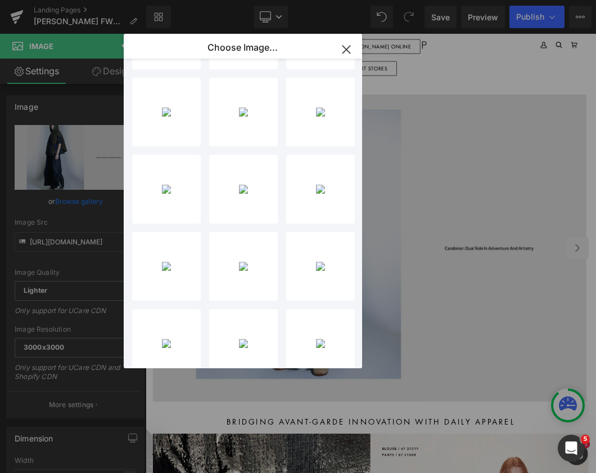
type input "[URL][DOMAIN_NAME]"
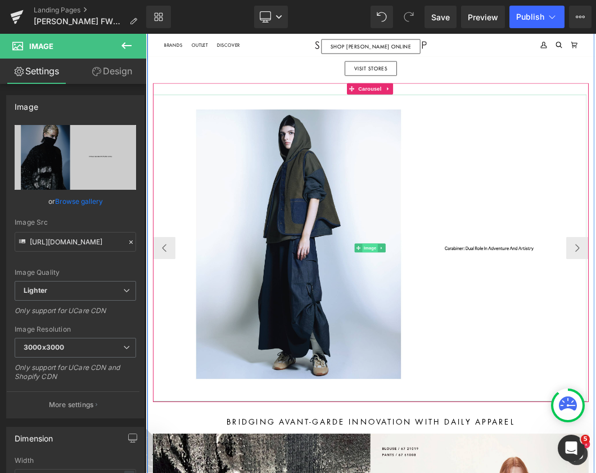
click at [486, 351] on span "Image" at bounding box center [485, 358] width 24 height 14
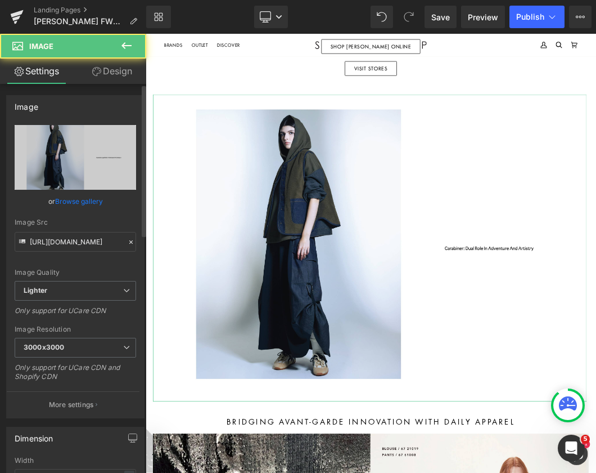
click at [89, 204] on link "Browse gallery" at bounding box center [79, 201] width 48 height 20
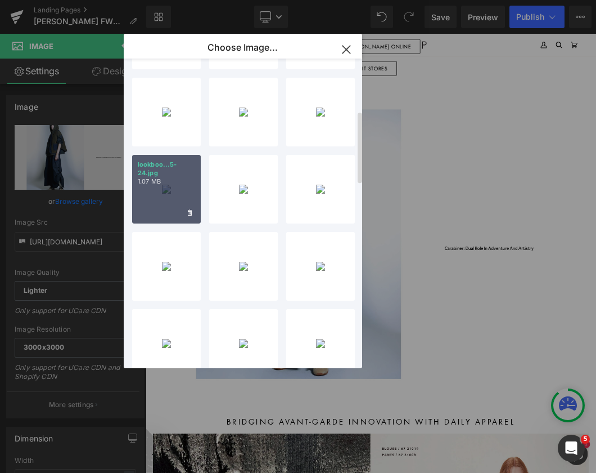
click at [162, 192] on div "lookboo...5-24.jpg 1.07 MB" at bounding box center [166, 189] width 69 height 69
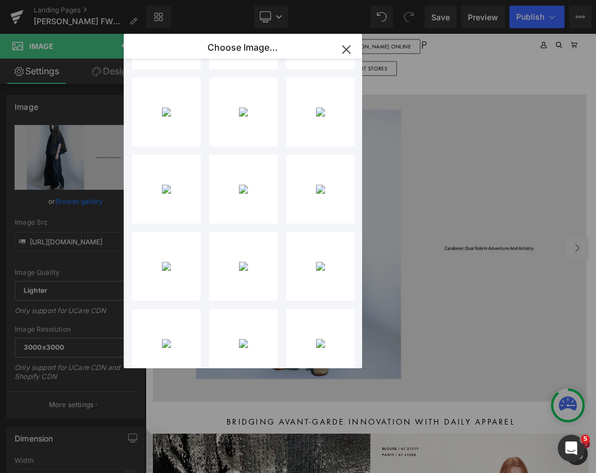
type input "[URL][DOMAIN_NAME]"
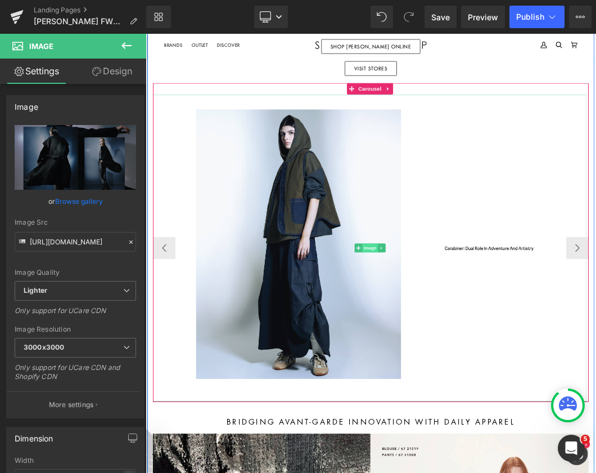
click at [486, 353] on span "Image" at bounding box center [485, 358] width 24 height 14
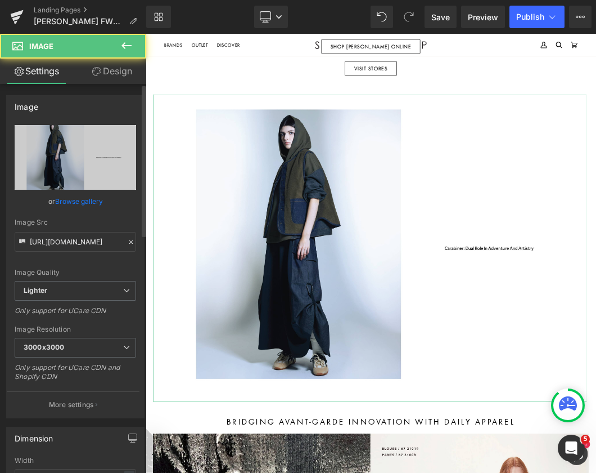
click at [86, 201] on link "Browse gallery" at bounding box center [79, 201] width 48 height 20
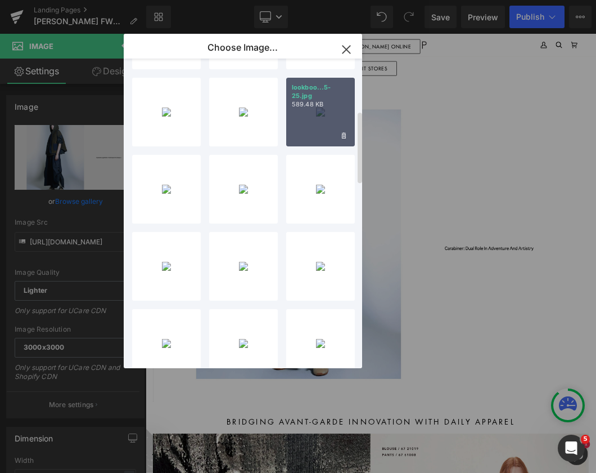
click at [324, 138] on div "lookboo...5-25.jpg 589.48 KB" at bounding box center [320, 112] width 69 height 69
type input "[URL][DOMAIN_NAME]"
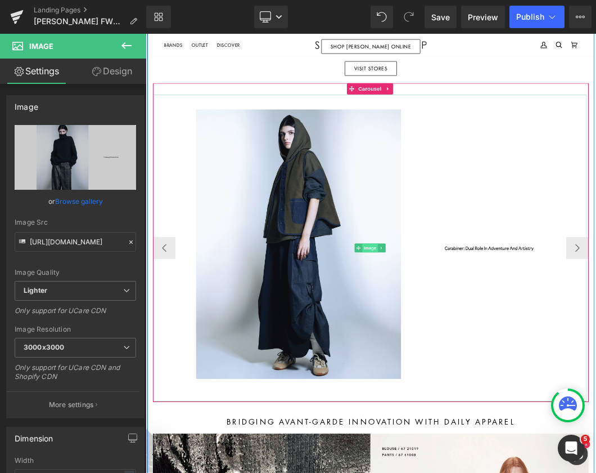
click at [474, 355] on span "Image" at bounding box center [485, 358] width 24 height 14
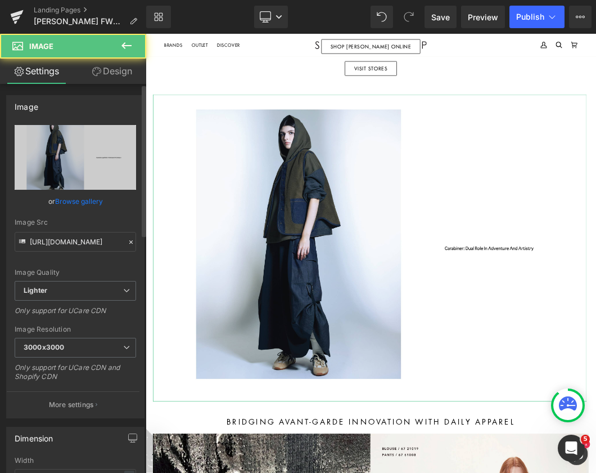
click at [74, 201] on link "Browse gallery" at bounding box center [79, 201] width 48 height 20
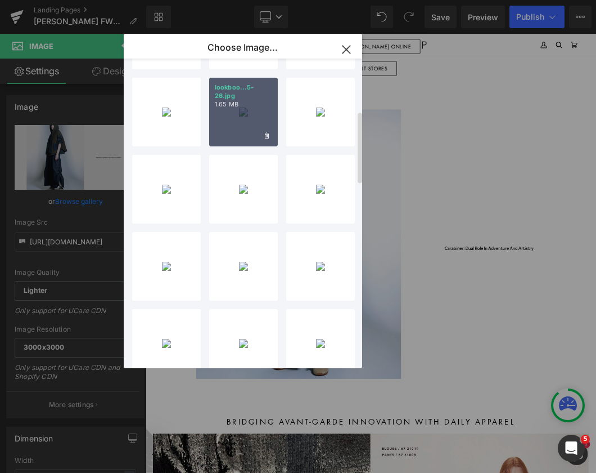
click at [240, 126] on div "lookboo...5-26.jpg 1.65 MB" at bounding box center [243, 112] width 69 height 69
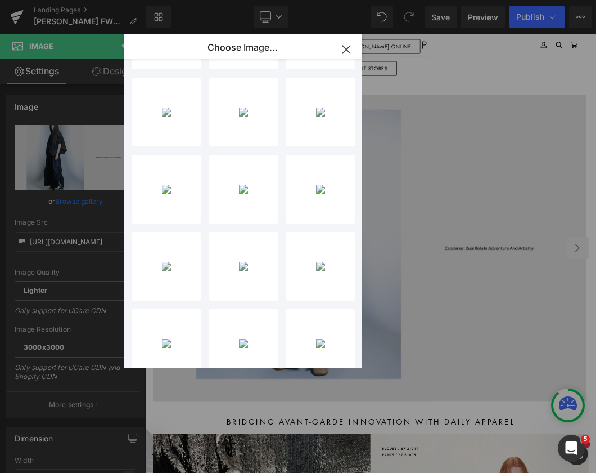
type input "[URL][DOMAIN_NAME]"
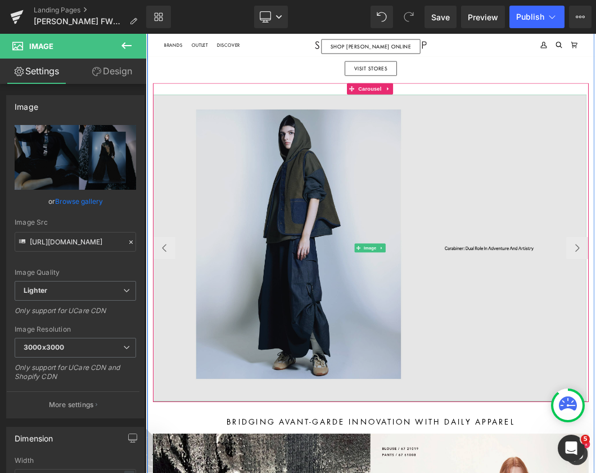
drag, startPoint x: 479, startPoint y: 352, endPoint x: 195, endPoint y: 311, distance: 287.2
click at [479, 351] on span "Image" at bounding box center [485, 358] width 24 height 14
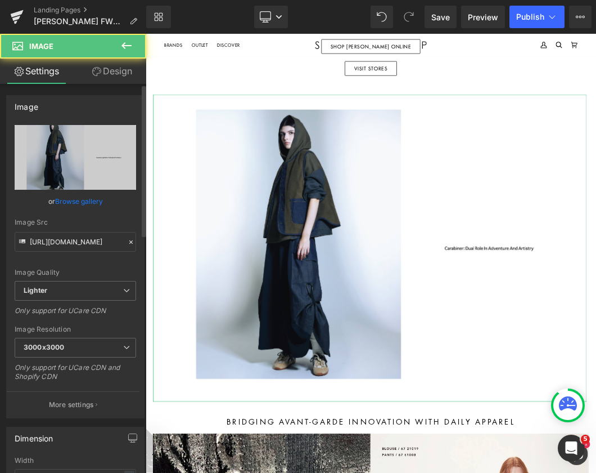
click at [83, 203] on link "Browse gallery" at bounding box center [79, 201] width 48 height 20
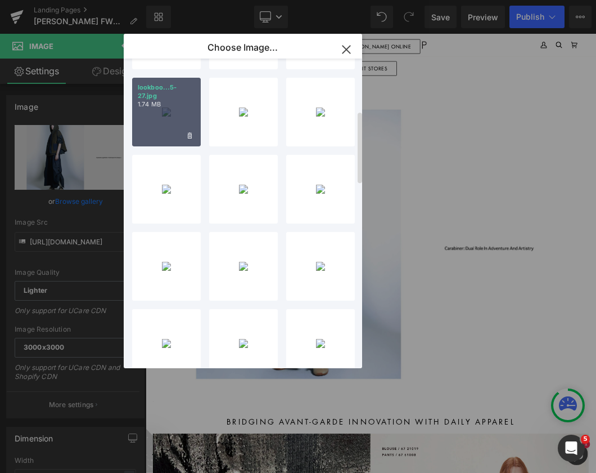
click at [165, 123] on div "lookboo...5-27.jpg 1.74 MB" at bounding box center [166, 112] width 69 height 69
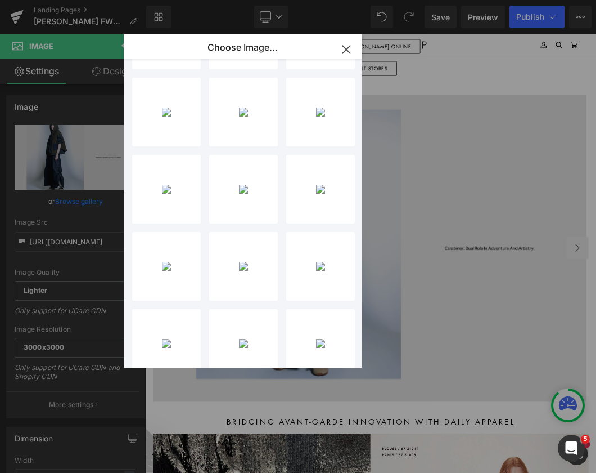
type input "[URL][DOMAIN_NAME]"
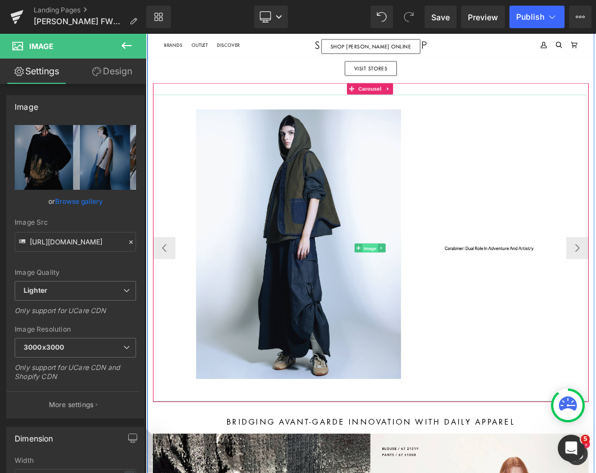
click at [482, 354] on span "Image" at bounding box center [485, 358] width 24 height 14
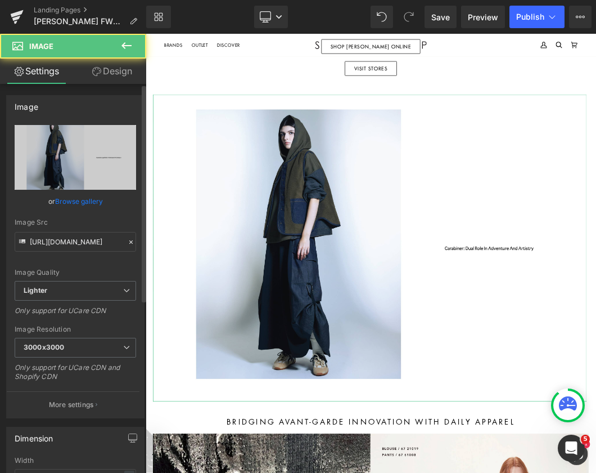
click at [90, 203] on link "Browse gallery" at bounding box center [79, 201] width 48 height 20
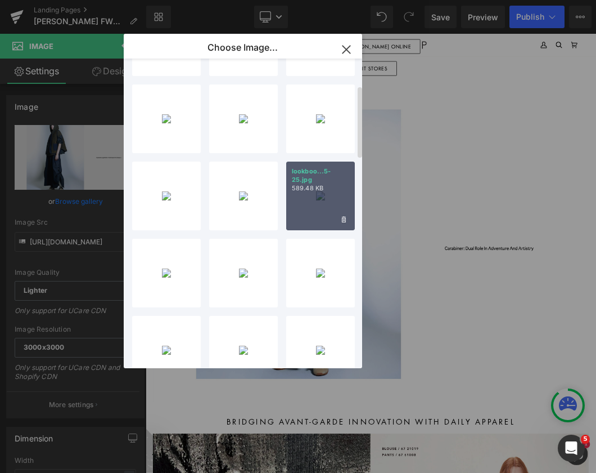
scroll to position [113, 0]
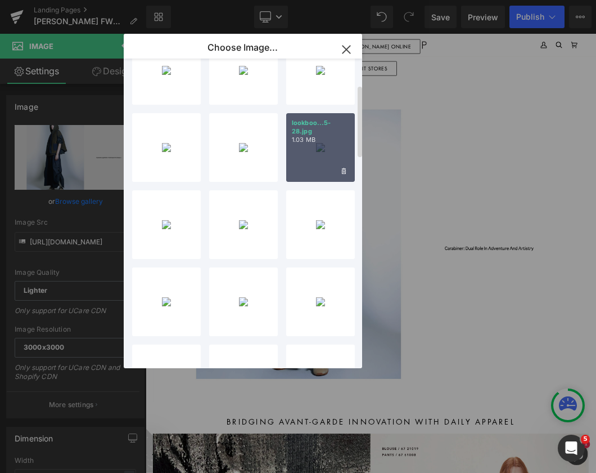
click at [326, 164] on div "lookboo...5-28.jpg 1.03 MB" at bounding box center [320, 147] width 69 height 69
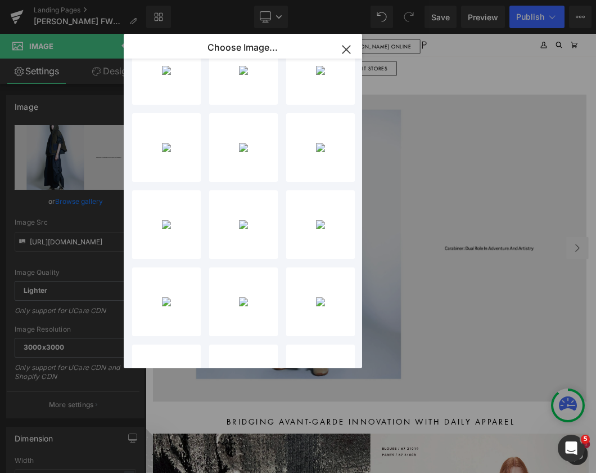
type input "[URL][DOMAIN_NAME]"
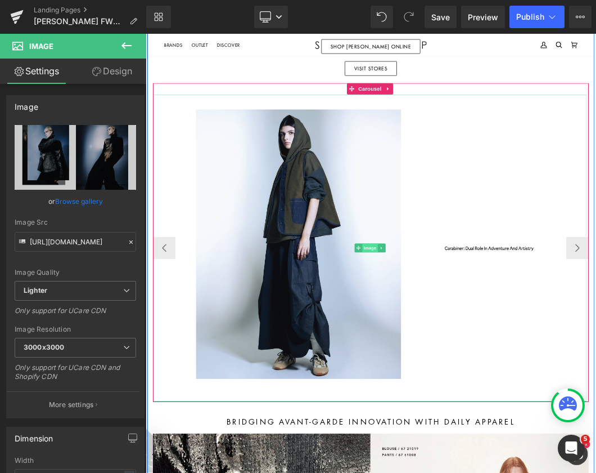
click at [485, 353] on span "Image" at bounding box center [485, 358] width 24 height 14
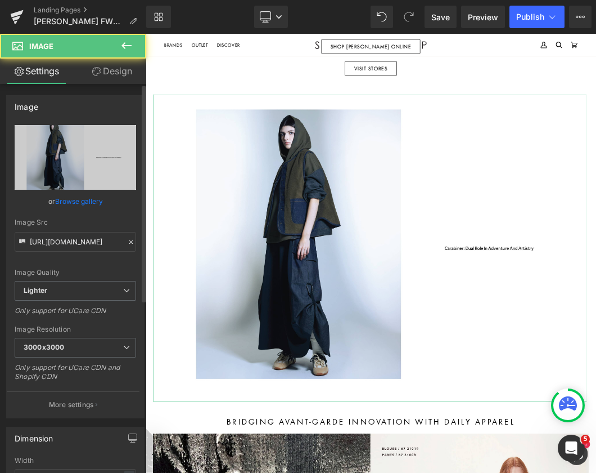
click at [79, 199] on link "Browse gallery" at bounding box center [79, 201] width 48 height 20
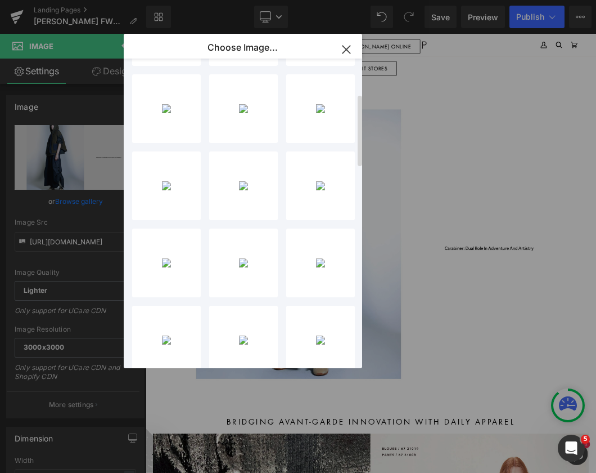
scroll to position [169, 0]
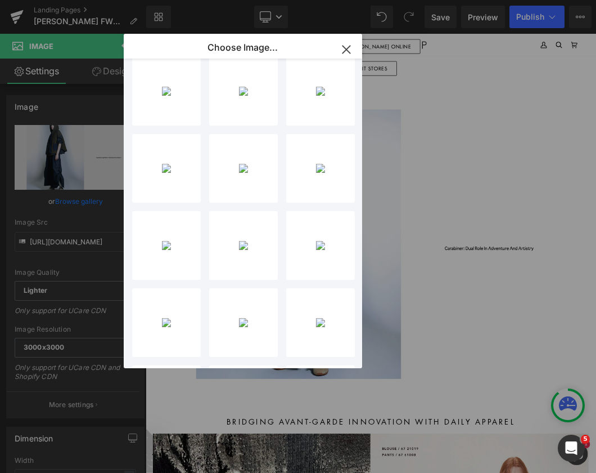
click at [348, 46] on icon "button" at bounding box center [347, 50] width 18 height 18
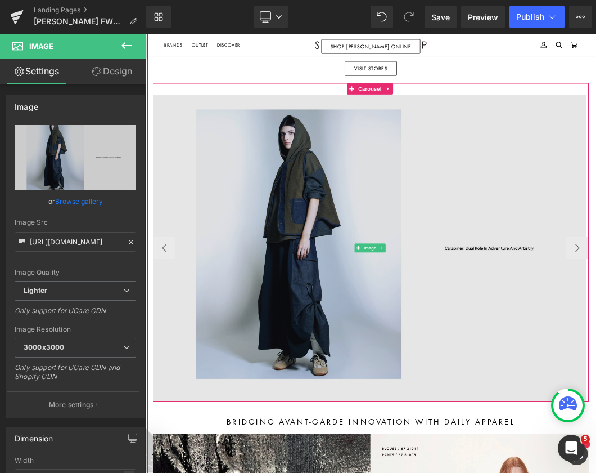
click at [180, 338] on img at bounding box center [485, 357] width 656 height 464
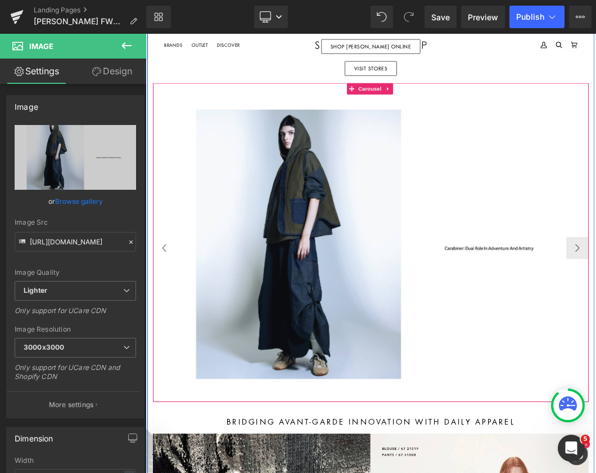
click at [173, 357] on button "‹" at bounding box center [174, 357] width 34 height 34
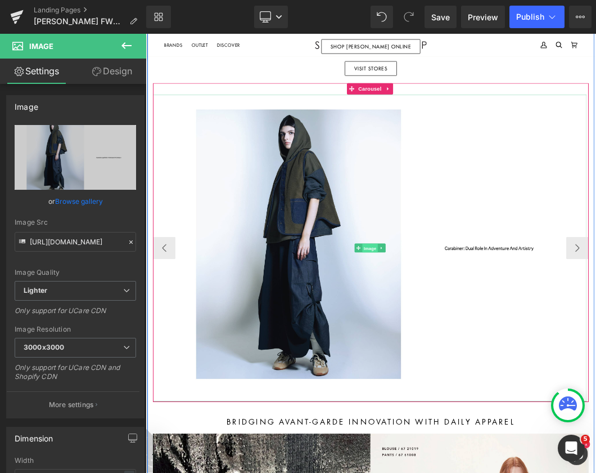
click at [478, 357] on span "Image" at bounding box center [485, 358] width 24 height 14
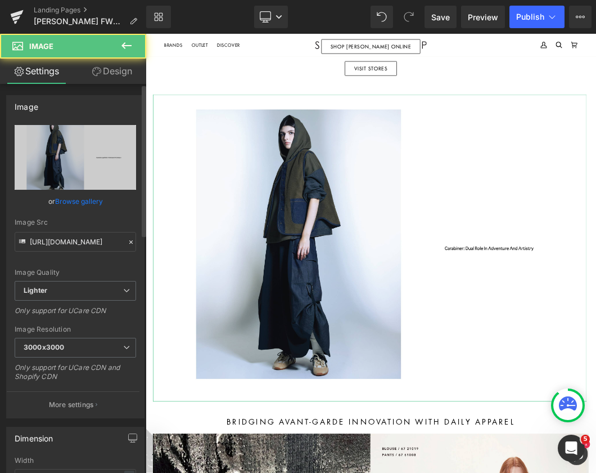
click at [94, 200] on link "Browse gallery" at bounding box center [79, 201] width 48 height 20
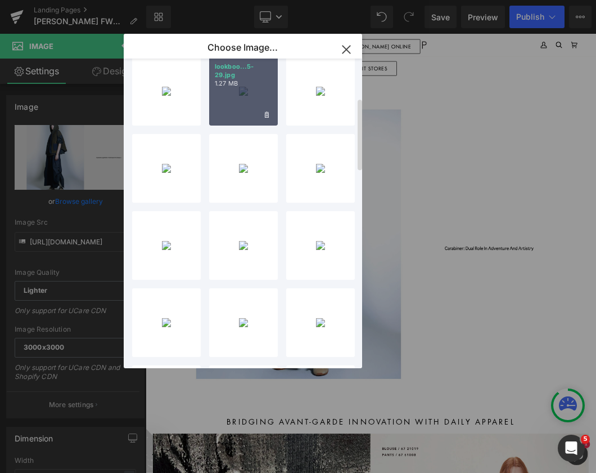
click at [232, 86] on p "1.27 MB" at bounding box center [243, 83] width 57 height 8
type input "[URL][DOMAIN_NAME]"
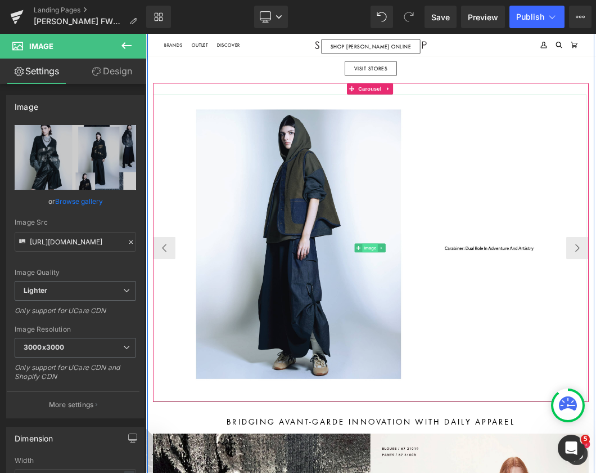
click at [476, 354] on span "Image" at bounding box center [485, 358] width 24 height 14
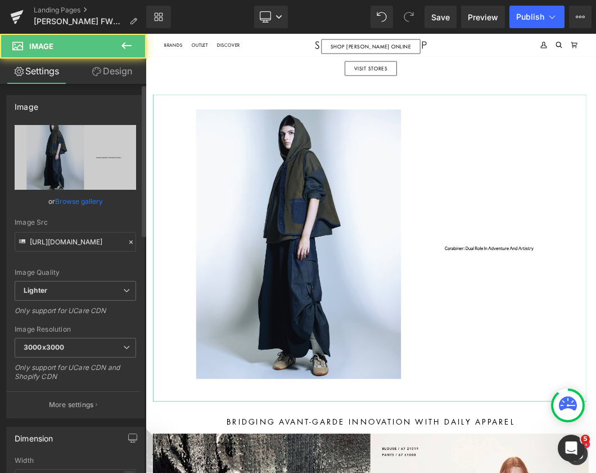
click at [87, 200] on link "Browse gallery" at bounding box center [79, 201] width 48 height 20
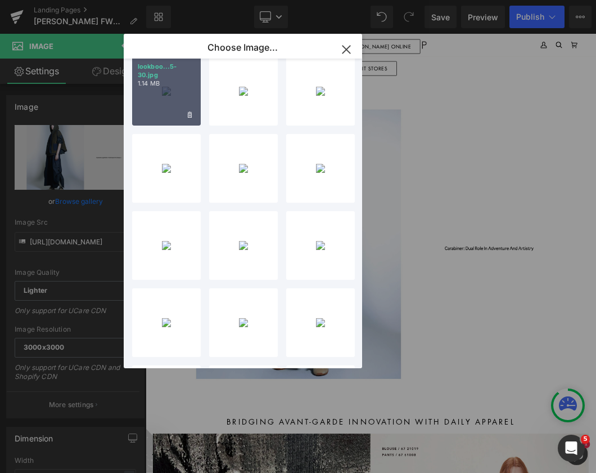
click at [181, 92] on div "lookboo...5-30.jpg 1.14 MB" at bounding box center [166, 91] width 69 height 69
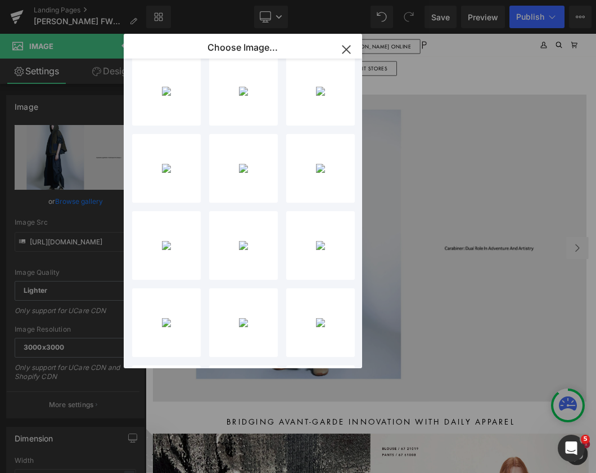
type input "[URL][DOMAIN_NAME]"
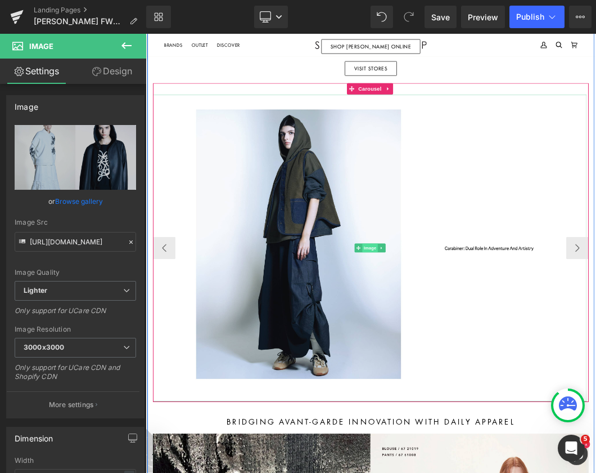
click at [481, 351] on span "Image" at bounding box center [485, 358] width 24 height 14
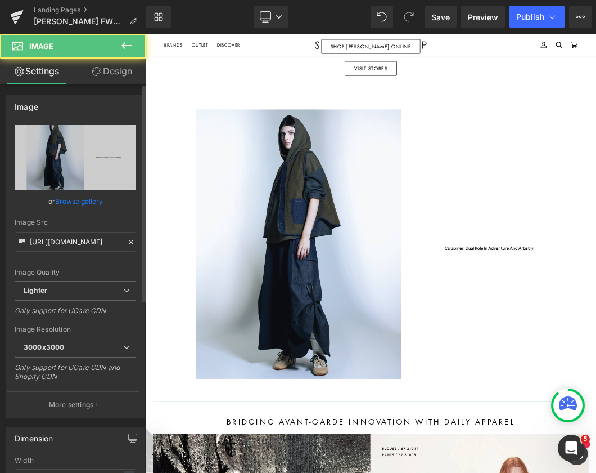
click at [97, 202] on link "Browse gallery" at bounding box center [79, 201] width 48 height 20
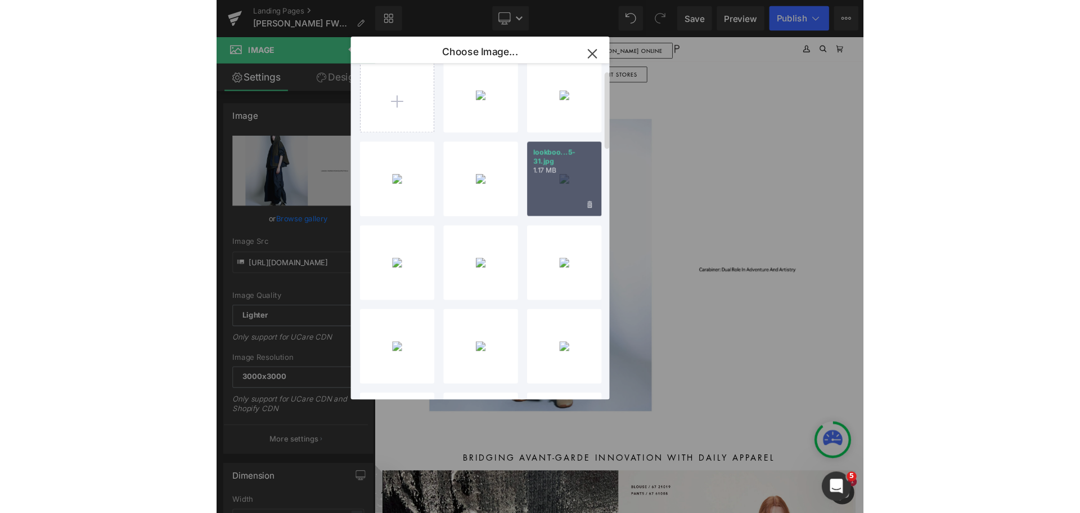
scroll to position [0, 0]
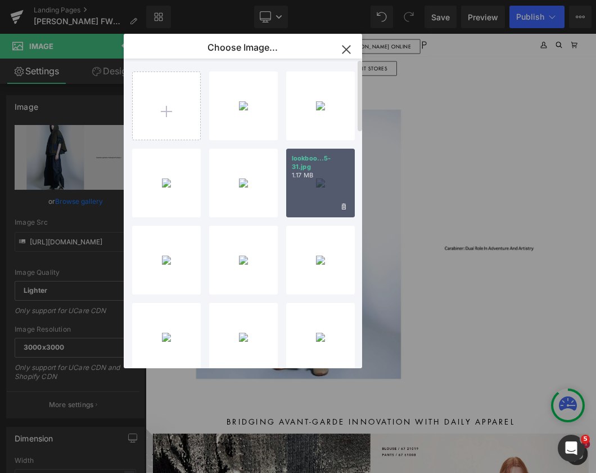
drag, startPoint x: 330, startPoint y: 198, endPoint x: 276, endPoint y: 247, distance: 73.7
click at [330, 198] on div "lookboo...5-31.jpg 1.17 MB" at bounding box center [320, 183] width 69 height 69
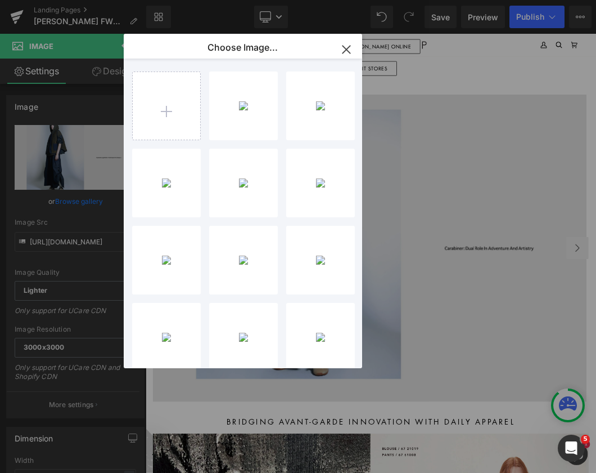
type input "[URL][DOMAIN_NAME]"
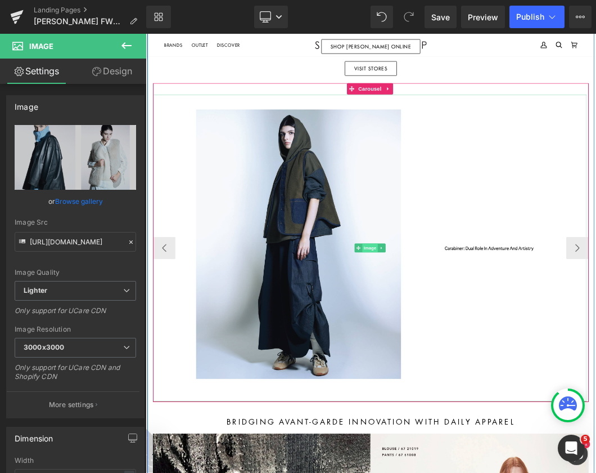
click at [477, 354] on span "Image" at bounding box center [485, 358] width 24 height 14
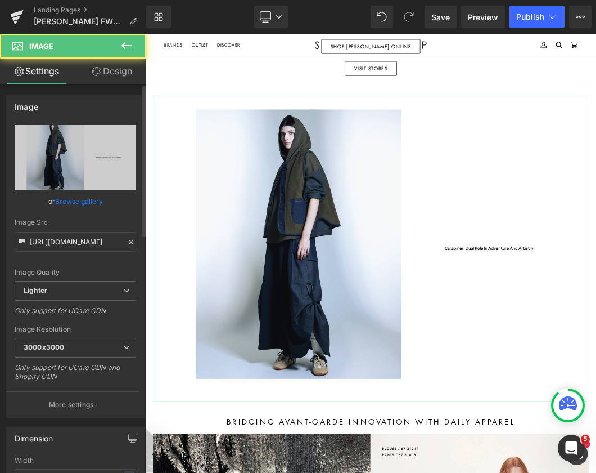
click at [100, 200] on link "Browse gallery" at bounding box center [79, 201] width 48 height 20
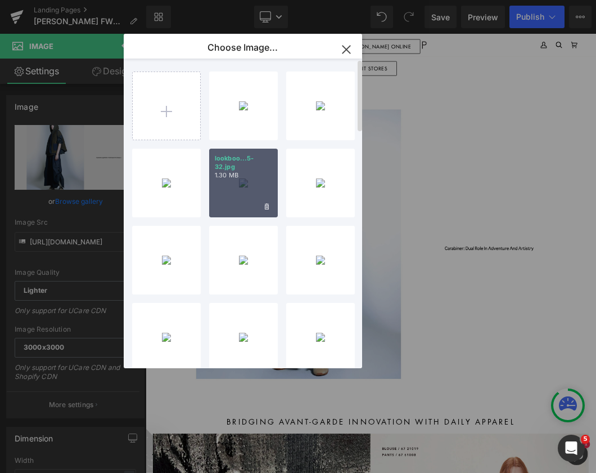
drag, startPoint x: 248, startPoint y: 191, endPoint x: 259, endPoint y: 252, distance: 61.8
click at [248, 191] on div "lookboo...5-32.jpg 1.30 MB" at bounding box center [243, 183] width 69 height 69
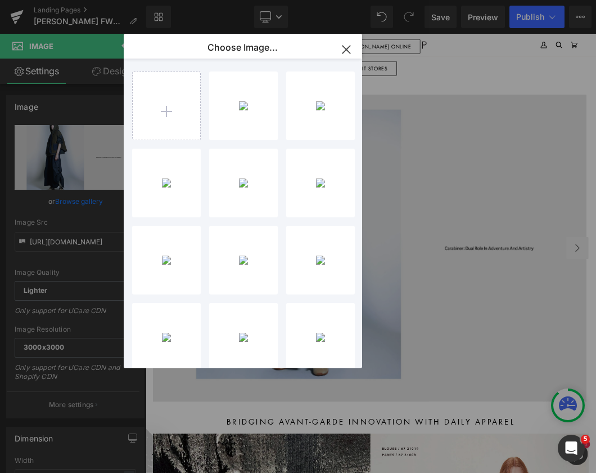
type input "[URL][DOMAIN_NAME]"
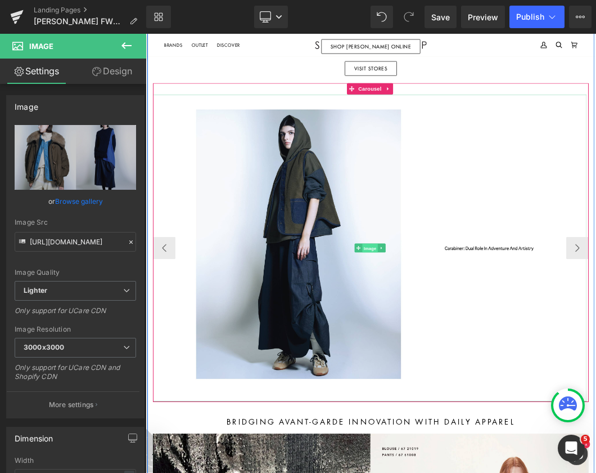
click at [481, 351] on span "Image" at bounding box center [485, 358] width 24 height 14
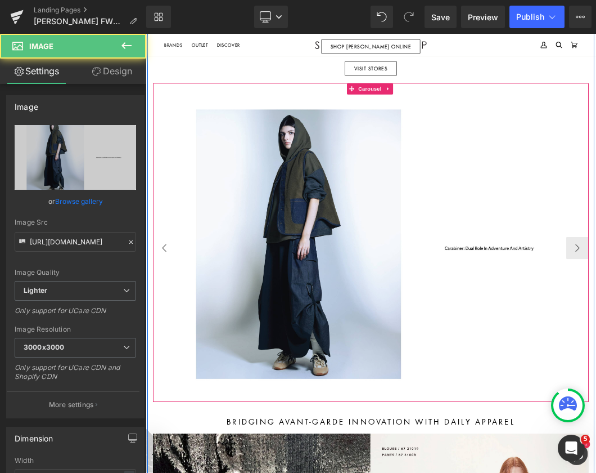
click at [180, 349] on button "‹" at bounding box center [174, 357] width 34 height 34
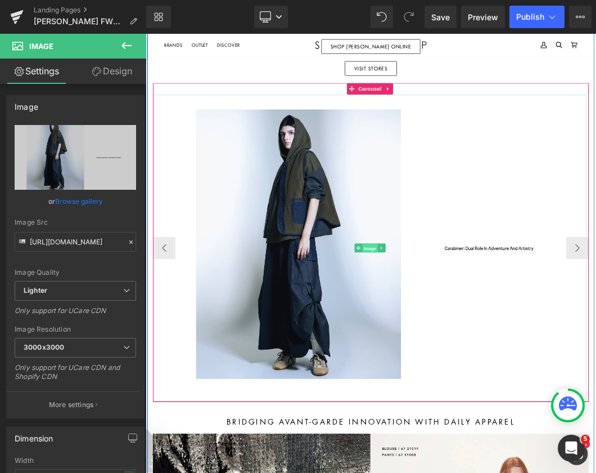
click at [481, 357] on span "Image" at bounding box center [485, 358] width 24 height 14
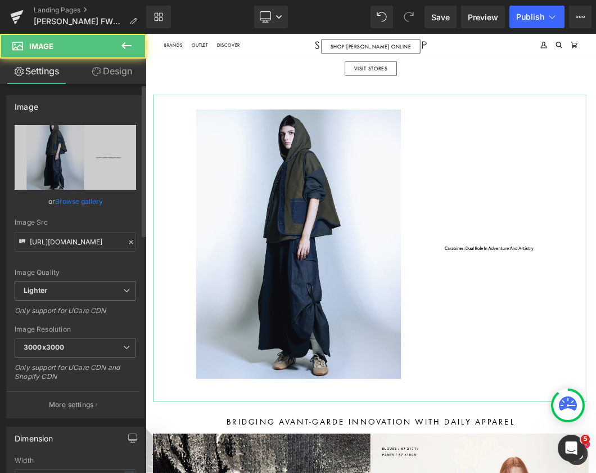
click at [91, 201] on link "Browse gallery" at bounding box center [79, 201] width 48 height 20
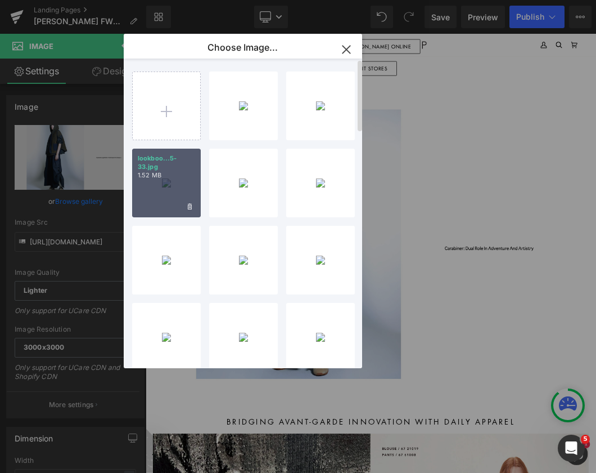
drag, startPoint x: 167, startPoint y: 186, endPoint x: 488, endPoint y: 293, distance: 339.3
click at [167, 186] on div "lookboo...5-33.jpg 1.52 MB" at bounding box center [166, 183] width 69 height 69
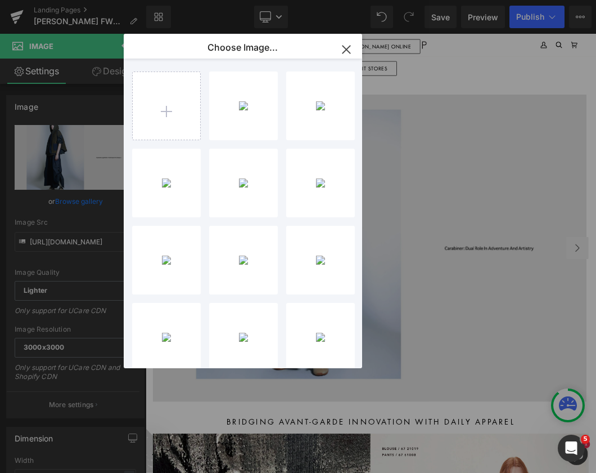
type input "[URL][DOMAIN_NAME]"
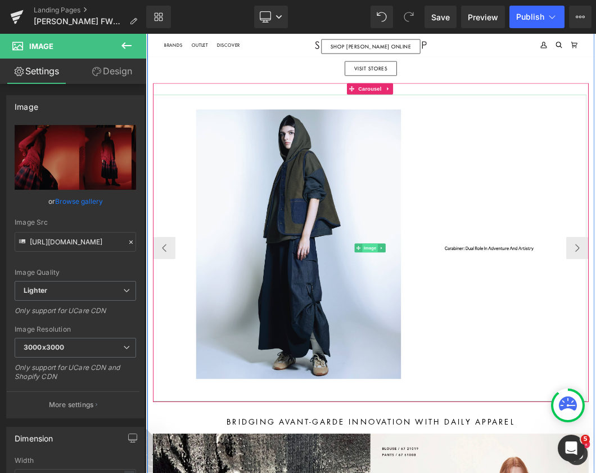
click at [484, 351] on span "Image" at bounding box center [485, 358] width 24 height 14
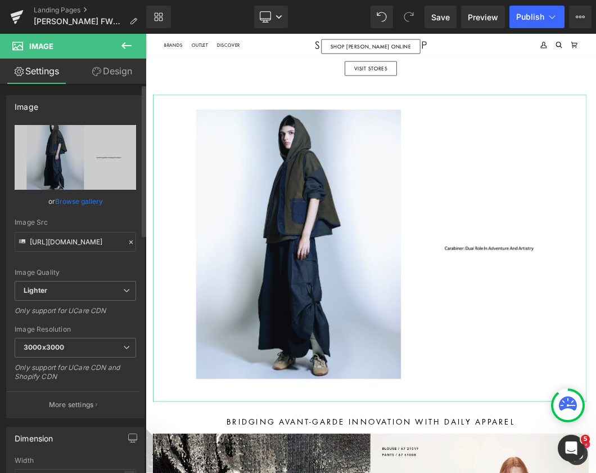
click at [81, 198] on link "Browse gallery" at bounding box center [79, 201] width 48 height 20
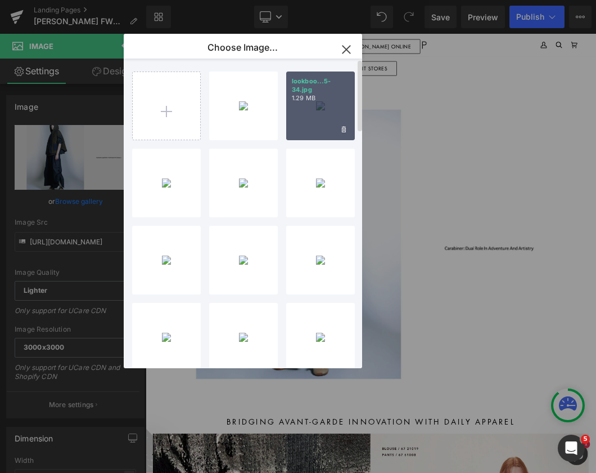
click at [330, 113] on div "lookboo...5-34.jpg 1.29 MB" at bounding box center [320, 105] width 69 height 69
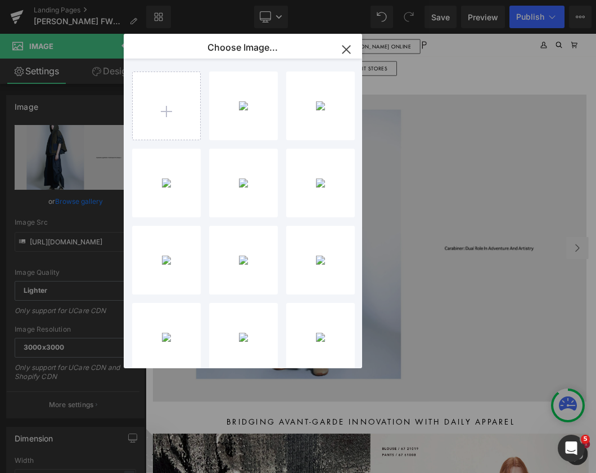
type input "[URL][DOMAIN_NAME]"
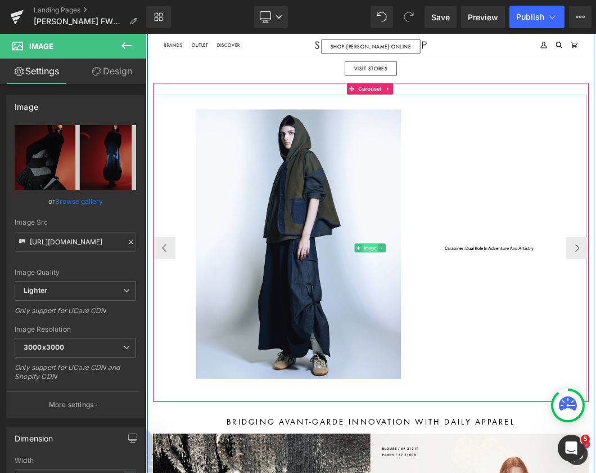
click at [479, 353] on span "Image" at bounding box center [485, 358] width 24 height 14
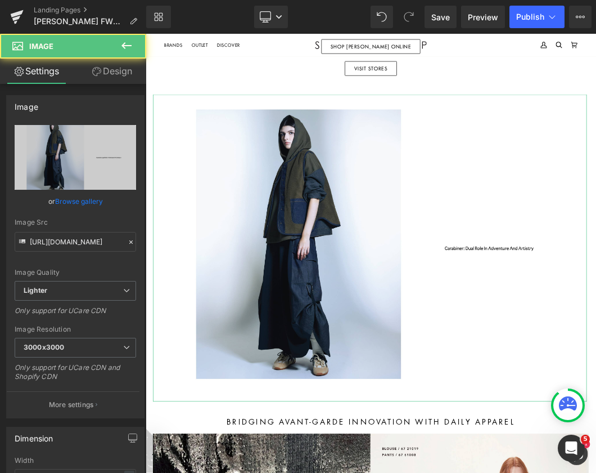
click at [89, 200] on link "Browse gallery" at bounding box center [79, 201] width 48 height 20
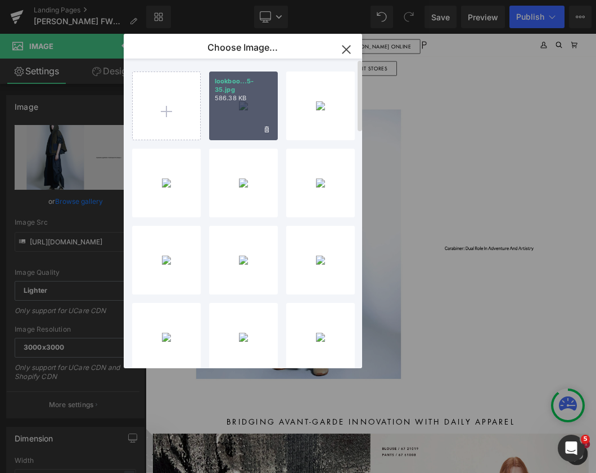
click at [271, 118] on div "lookboo...5-35.jpg 586.38 KB" at bounding box center [243, 105] width 69 height 69
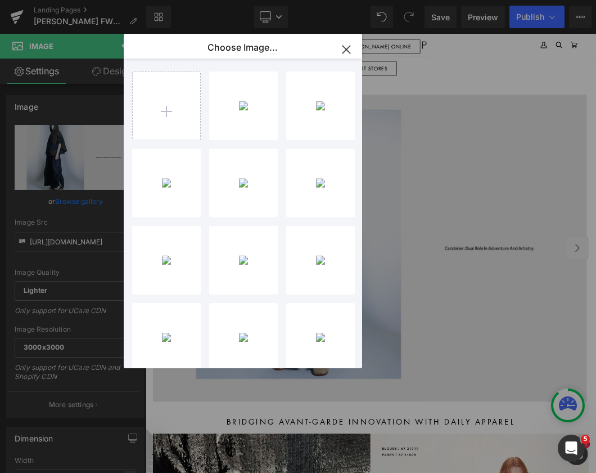
type input "[URL][DOMAIN_NAME]"
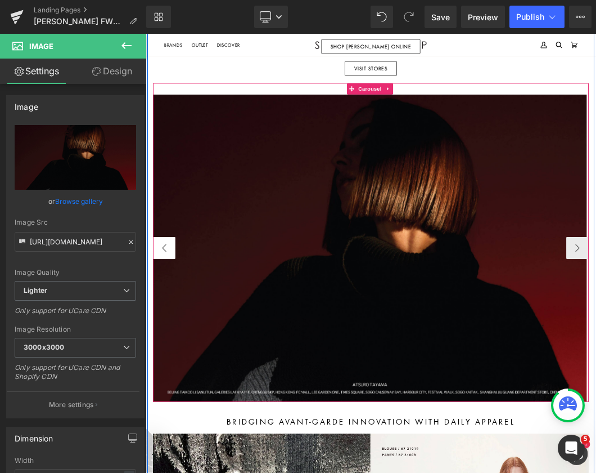
click at [173, 346] on button "‹" at bounding box center [174, 357] width 34 height 34
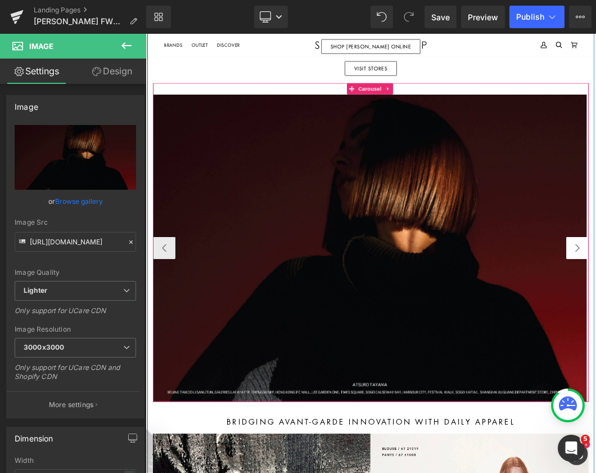
click at [183, 367] on button "‹" at bounding box center [174, 357] width 34 height 34
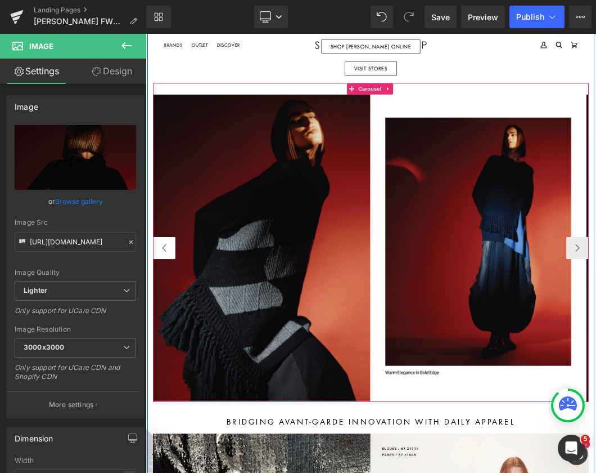
click at [183, 367] on button "‹" at bounding box center [174, 357] width 34 height 34
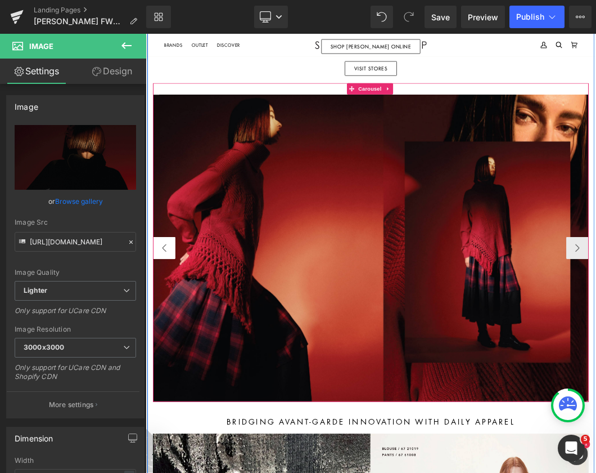
click at [183, 367] on button "‹" at bounding box center [174, 357] width 34 height 34
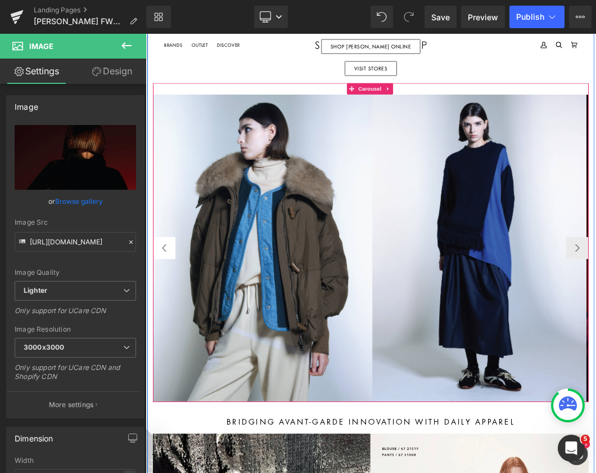
click at [183, 367] on button "‹" at bounding box center [174, 357] width 34 height 34
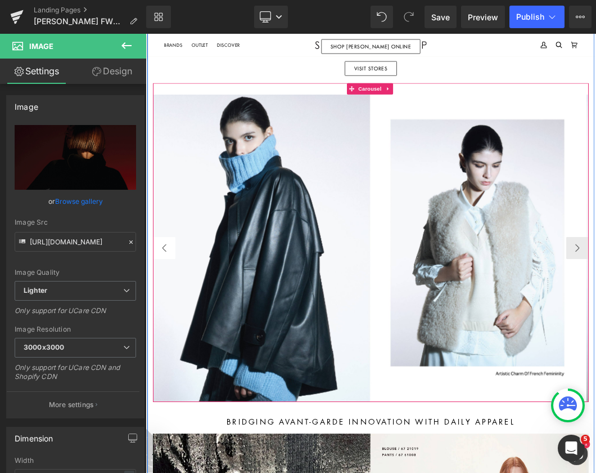
click at [183, 367] on button "‹" at bounding box center [174, 357] width 34 height 34
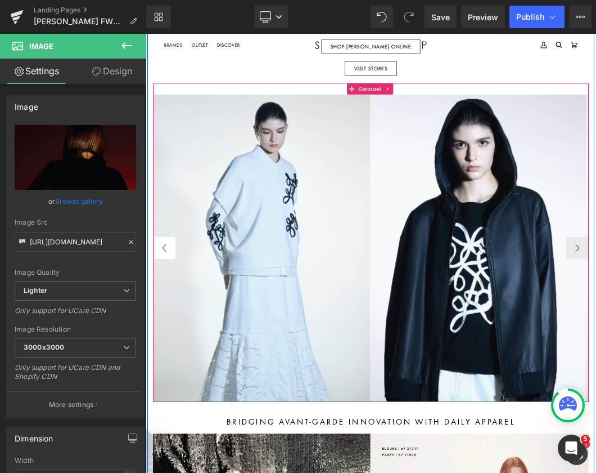
click at [183, 367] on button "‹" at bounding box center [174, 357] width 34 height 34
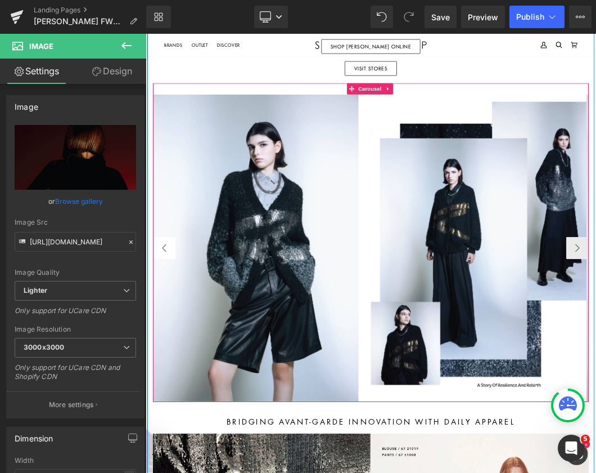
click at [183, 367] on button "‹" at bounding box center [174, 357] width 34 height 34
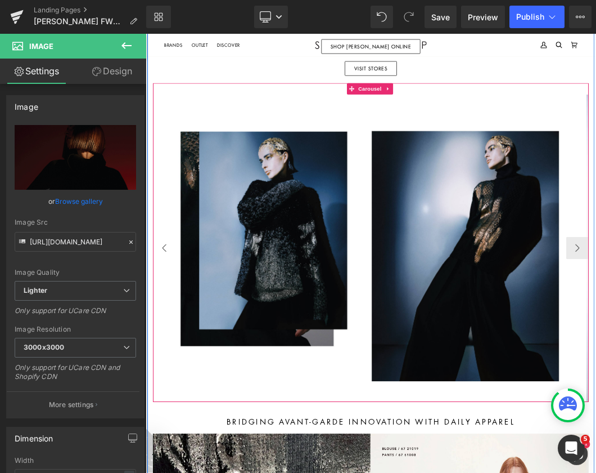
click at [183, 367] on button "‹" at bounding box center [174, 357] width 34 height 34
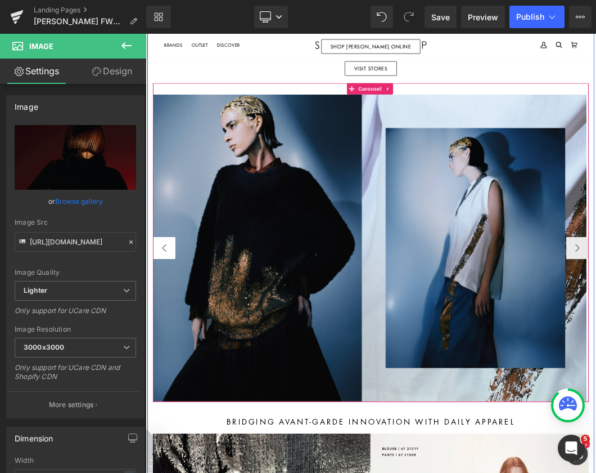
click at [183, 367] on button "‹" at bounding box center [174, 357] width 34 height 34
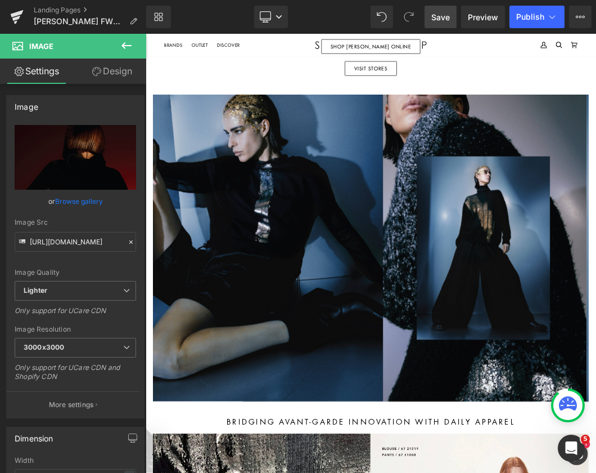
drag, startPoint x: 434, startPoint y: 19, endPoint x: 41, endPoint y: 308, distance: 488.7
click at [434, 19] on span "Save" at bounding box center [441, 17] width 19 height 12
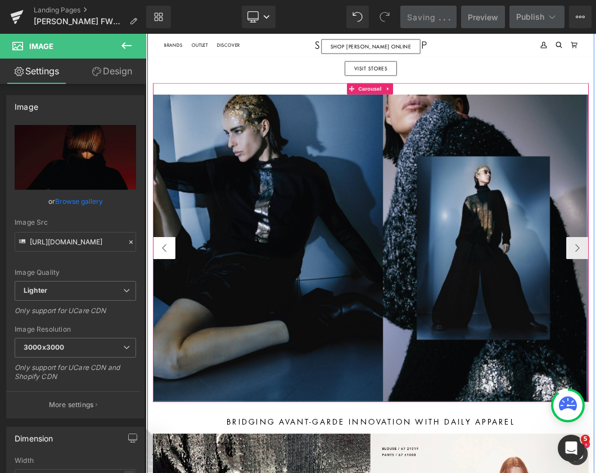
click at [166, 356] on button "‹" at bounding box center [174, 357] width 34 height 34
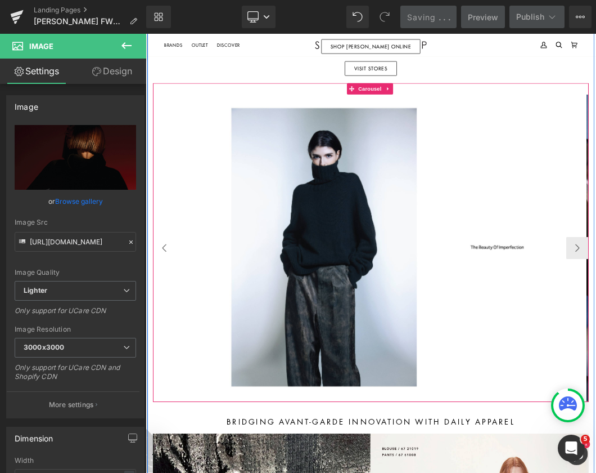
click at [166, 355] on button "‹" at bounding box center [174, 357] width 34 height 34
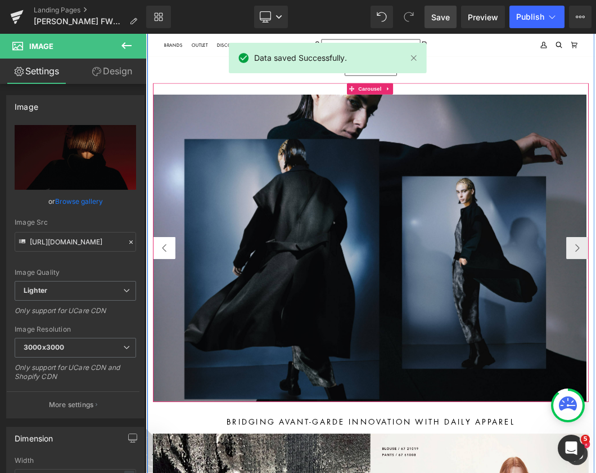
click at [166, 355] on button "‹" at bounding box center [174, 357] width 34 height 34
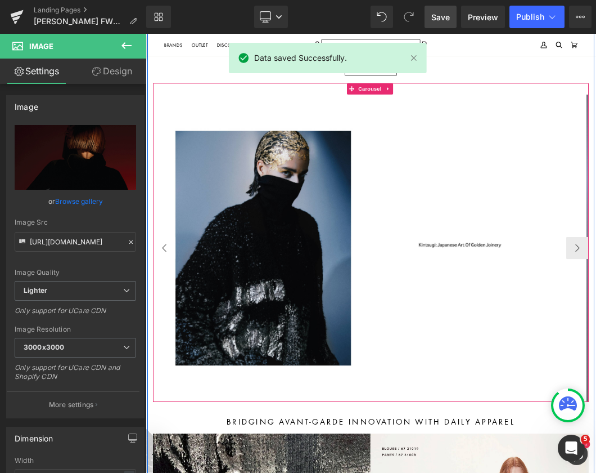
click at [166, 355] on button "‹" at bounding box center [174, 357] width 34 height 34
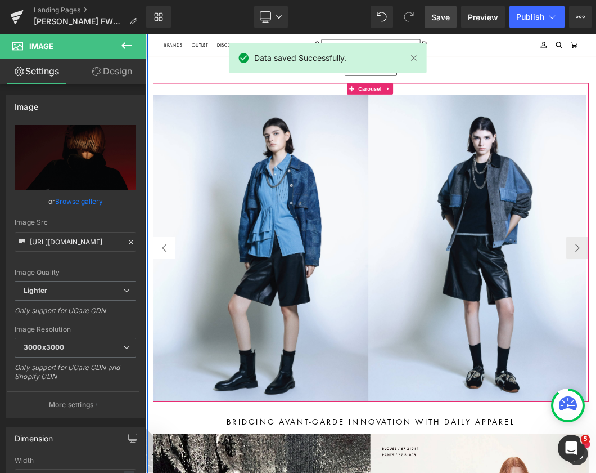
click at [166, 355] on button "‹" at bounding box center [174, 357] width 34 height 34
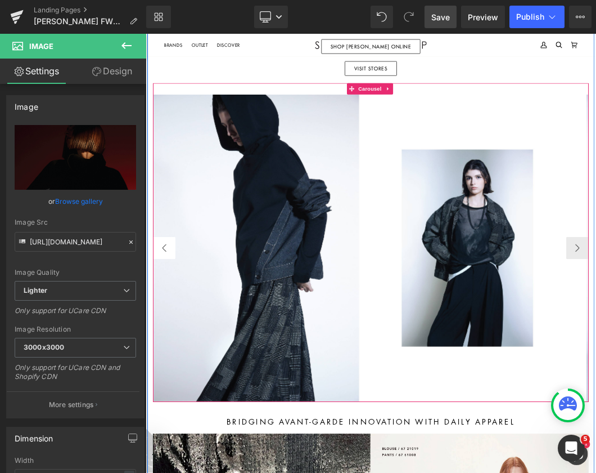
click at [166, 355] on button "‹" at bounding box center [174, 357] width 34 height 34
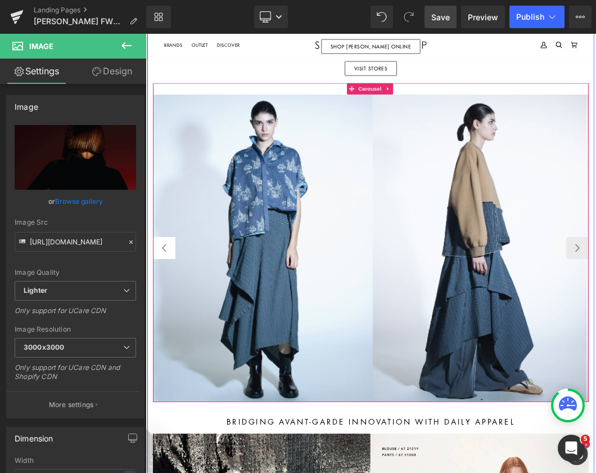
click at [166, 355] on button "‹" at bounding box center [174, 357] width 34 height 34
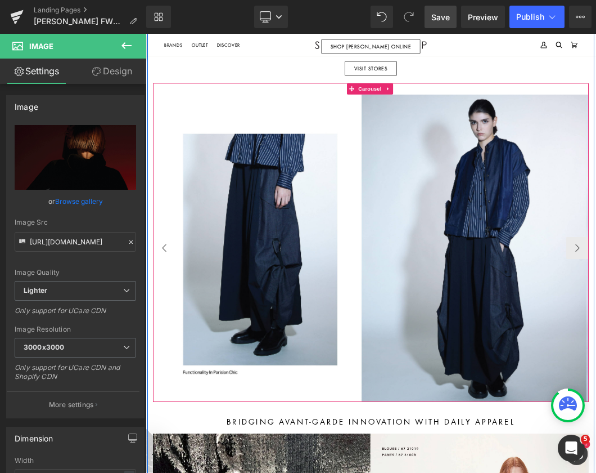
click at [166, 355] on button "‹" at bounding box center [174, 357] width 34 height 34
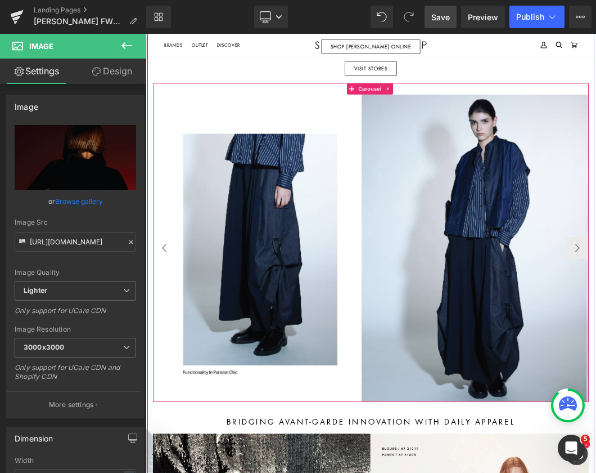
click at [167, 352] on button "‹" at bounding box center [174, 357] width 34 height 34
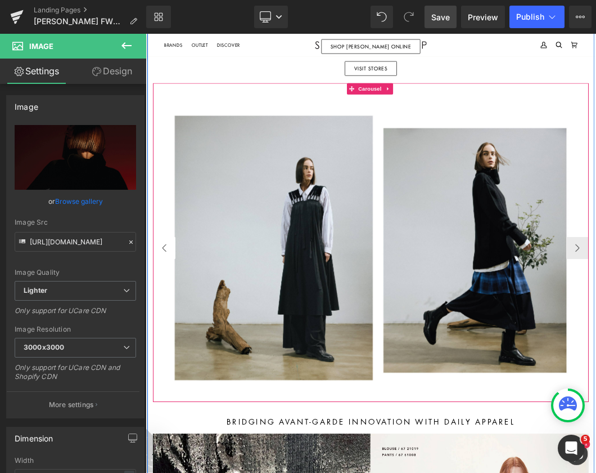
click at [167, 352] on button "‹" at bounding box center [174, 357] width 34 height 34
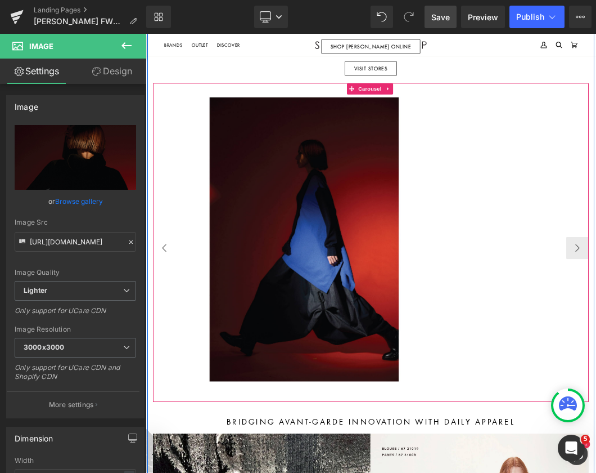
click at [167, 352] on button "‹" at bounding box center [174, 357] width 34 height 34
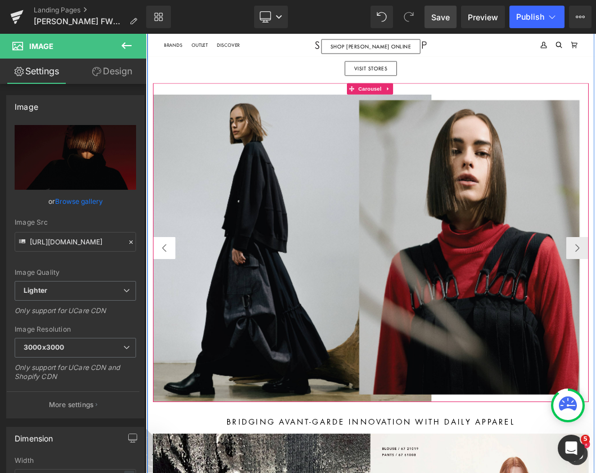
click at [166, 352] on button "‹" at bounding box center [174, 357] width 34 height 34
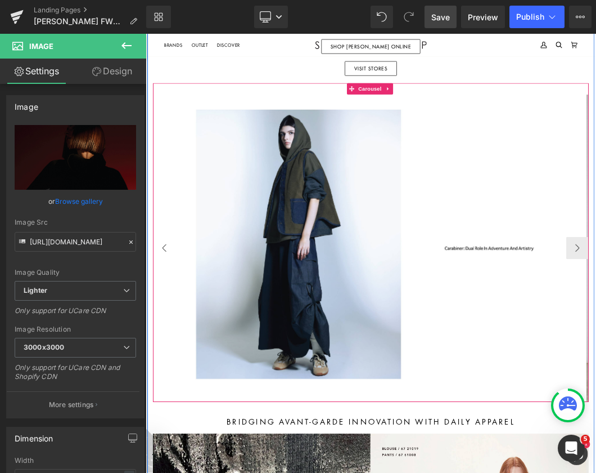
click at [166, 352] on button "‹" at bounding box center [174, 357] width 34 height 34
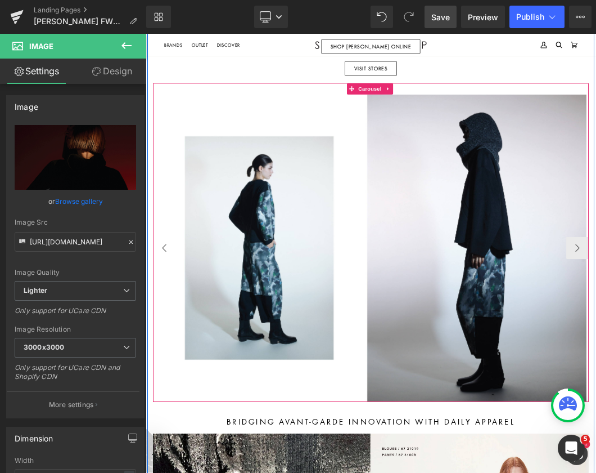
click at [164, 351] on button "‹" at bounding box center [174, 357] width 34 height 34
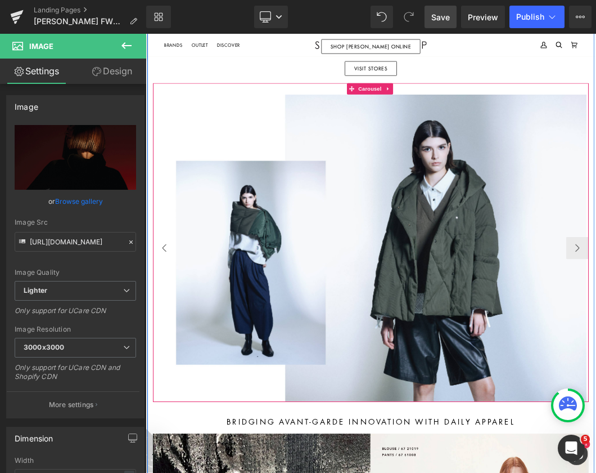
click at [173, 348] on button "‹" at bounding box center [174, 357] width 34 height 34
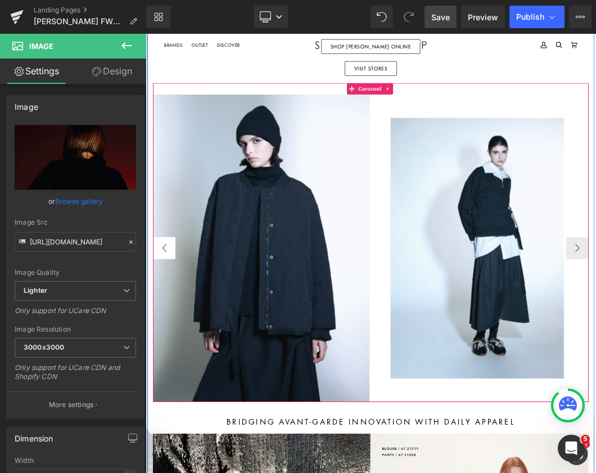
click at [173, 348] on button "‹" at bounding box center [174, 357] width 34 height 34
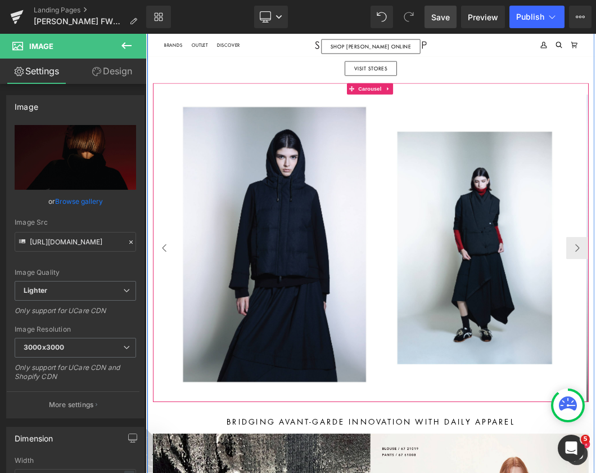
click at [173, 348] on button "‹" at bounding box center [174, 357] width 34 height 34
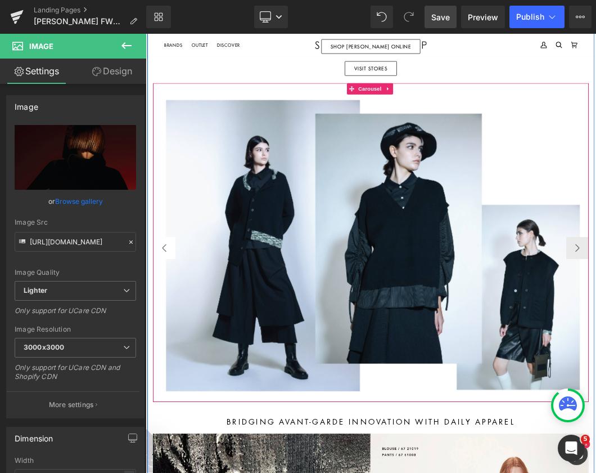
click at [173, 348] on button "‹" at bounding box center [174, 357] width 34 height 34
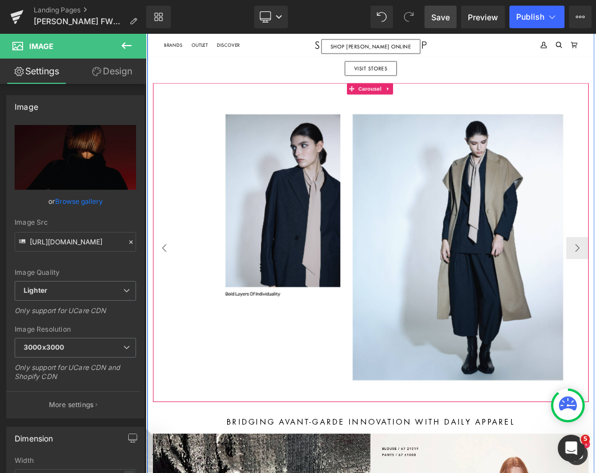
click at [173, 348] on button "‹" at bounding box center [174, 357] width 34 height 34
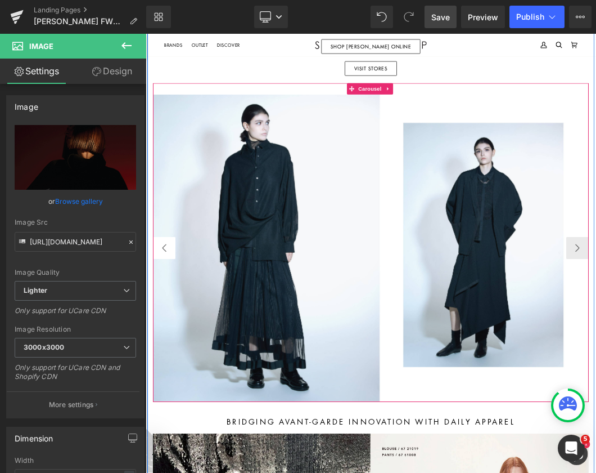
click at [173, 348] on button "‹" at bounding box center [174, 357] width 34 height 34
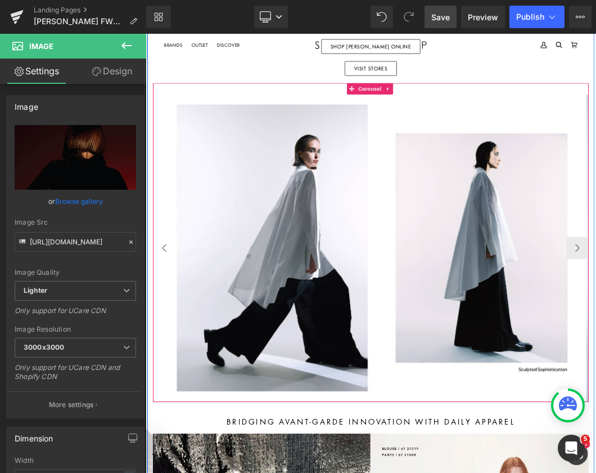
click at [173, 347] on button "‹" at bounding box center [174, 357] width 34 height 34
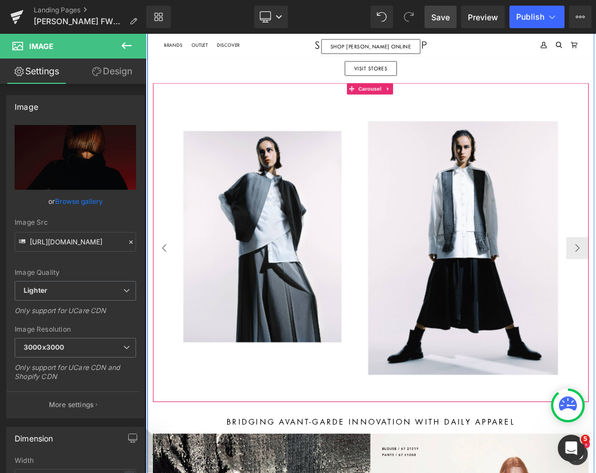
click at [173, 347] on button "‹" at bounding box center [174, 357] width 34 height 34
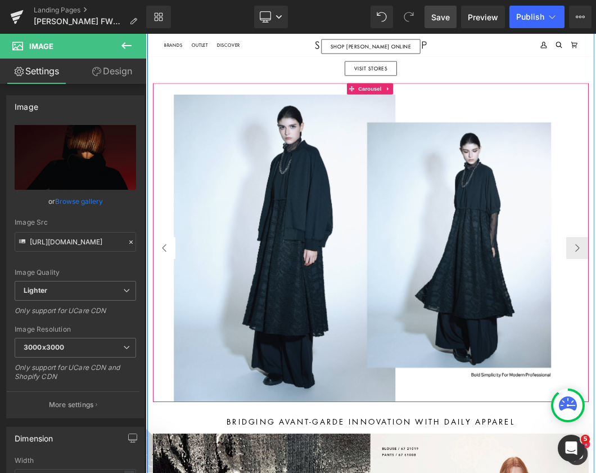
click at [173, 347] on button "‹" at bounding box center [174, 357] width 34 height 34
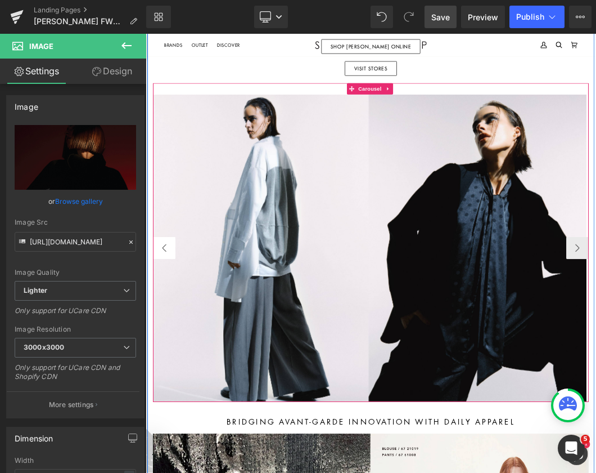
click at [173, 346] on button "‹" at bounding box center [174, 357] width 34 height 34
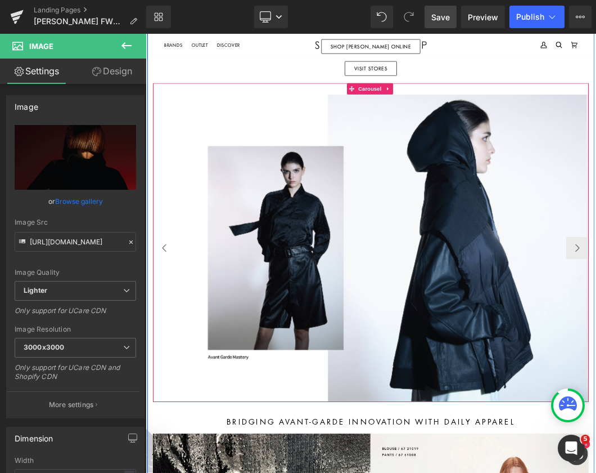
click at [173, 346] on button "‹" at bounding box center [174, 357] width 34 height 34
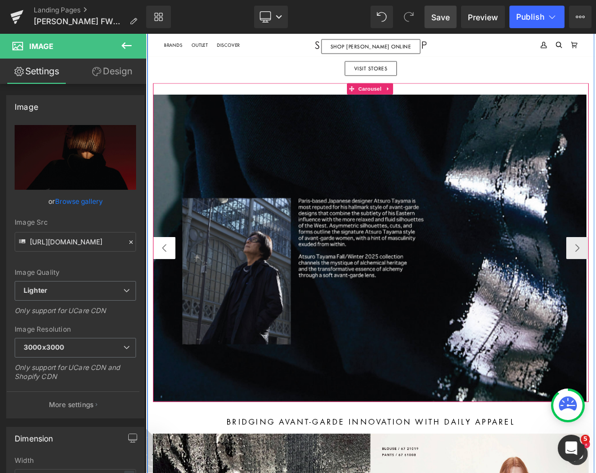
click at [173, 346] on button "‹" at bounding box center [174, 357] width 34 height 34
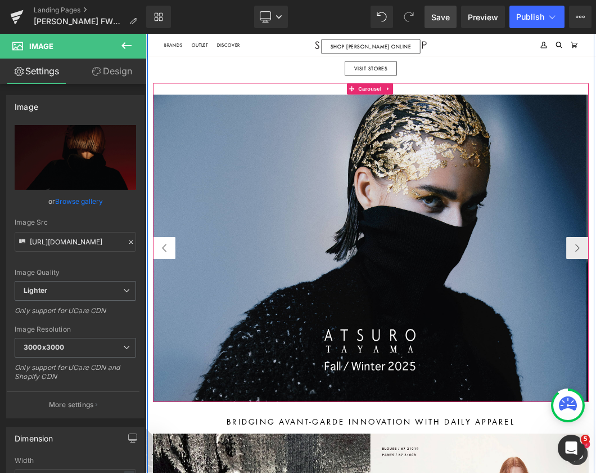
click at [173, 347] on button "‹" at bounding box center [174, 357] width 34 height 34
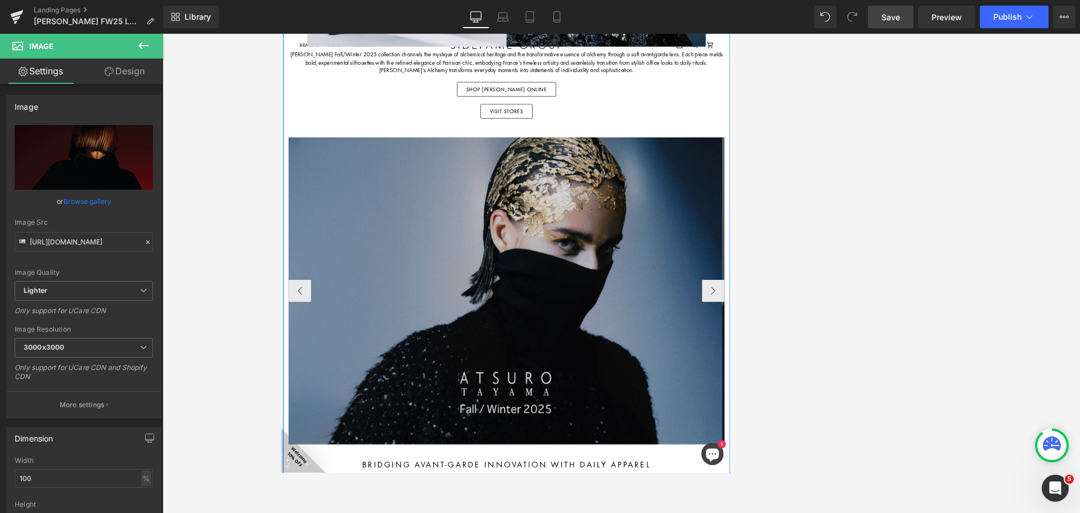
scroll to position [572, 0]
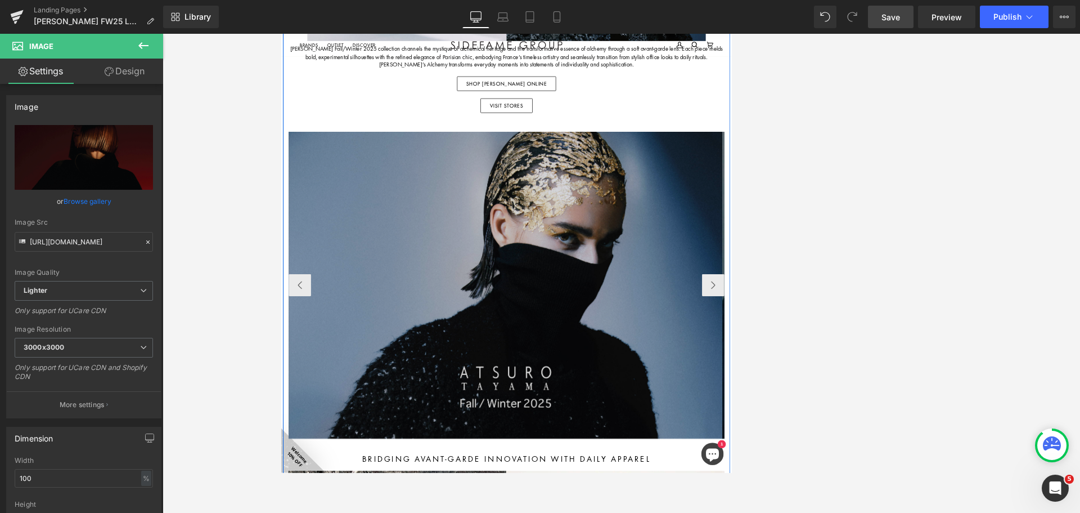
click at [820, 433] on img at bounding box center [620, 414] width 656 height 464
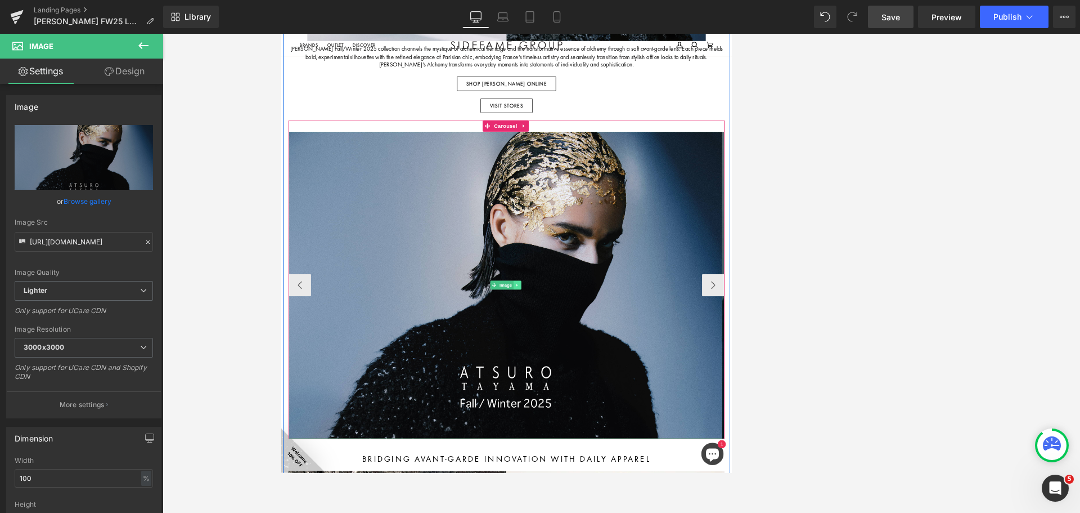
click at [640, 412] on link at bounding box center [637, 414] width 12 height 14
drag, startPoint x: 639, startPoint y: 411, endPoint x: 651, endPoint y: 411, distance: 11.8
click at [640, 411] on icon at bounding box center [643, 413] width 6 height 7
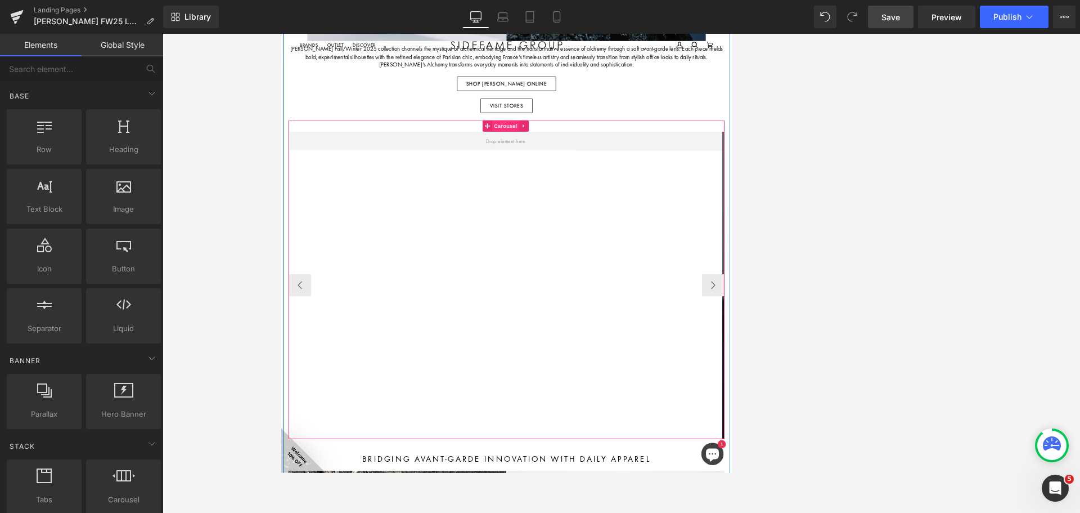
click at [625, 171] on span "Carousel" at bounding box center [619, 173] width 41 height 17
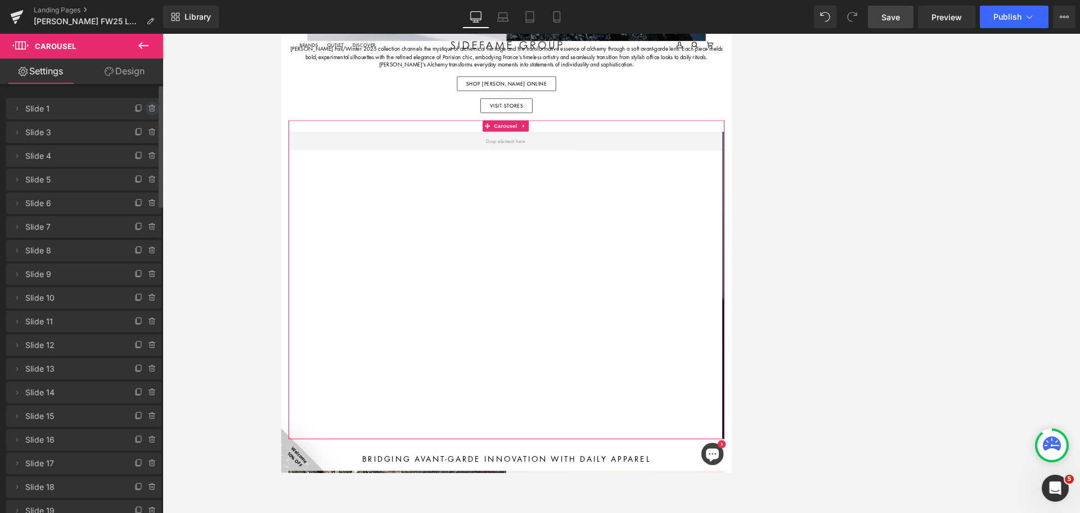
click at [152, 109] on icon at bounding box center [152, 108] width 0 height 2
click at [147, 108] on button "Delete" at bounding box center [140, 109] width 35 height 15
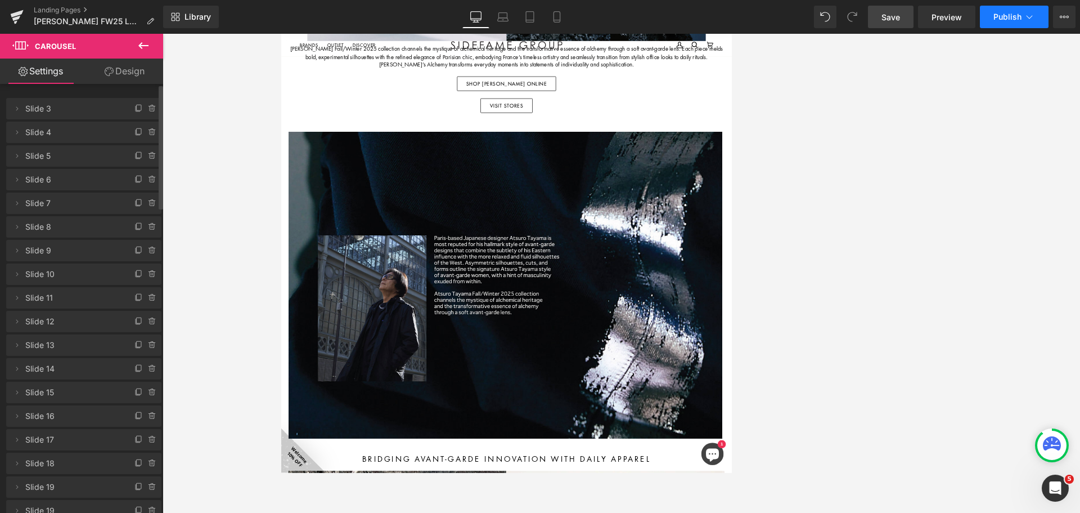
click at [1020, 10] on button "Publish" at bounding box center [1014, 17] width 69 height 23
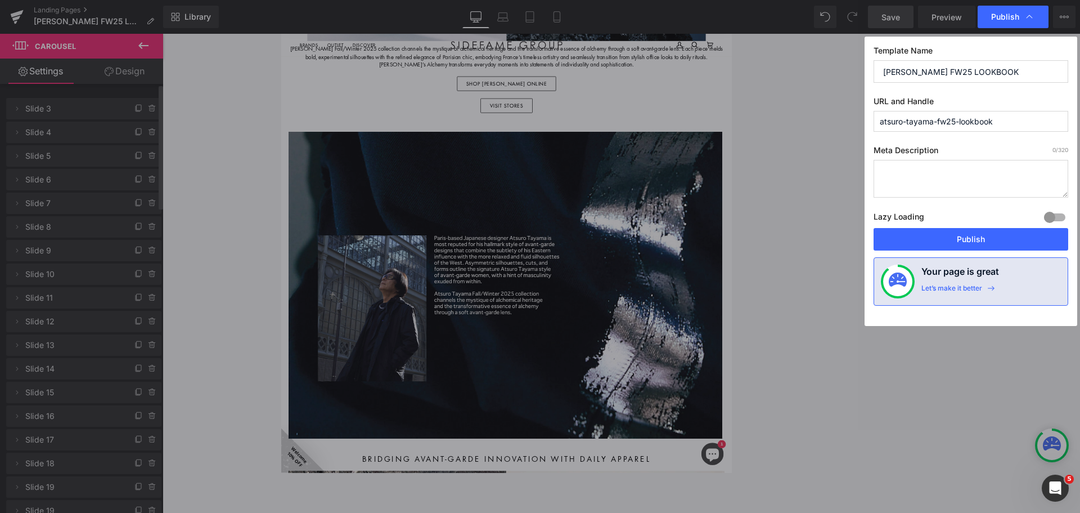
click at [987, 234] on button "Publish" at bounding box center [971, 239] width 195 height 23
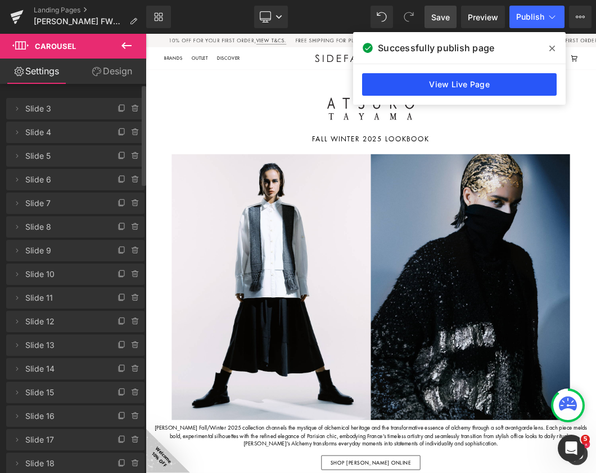
click at [487, 77] on link "View Live Page" at bounding box center [459, 84] width 195 height 23
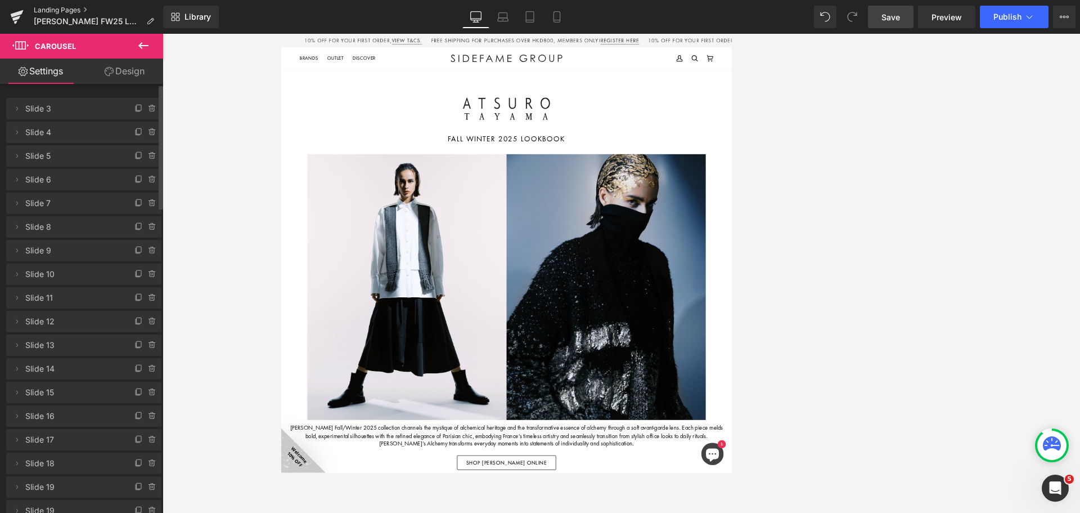
click at [39, 6] on link "Landing Pages" at bounding box center [98, 10] width 129 height 9
